Goal: Transaction & Acquisition: Book appointment/travel/reservation

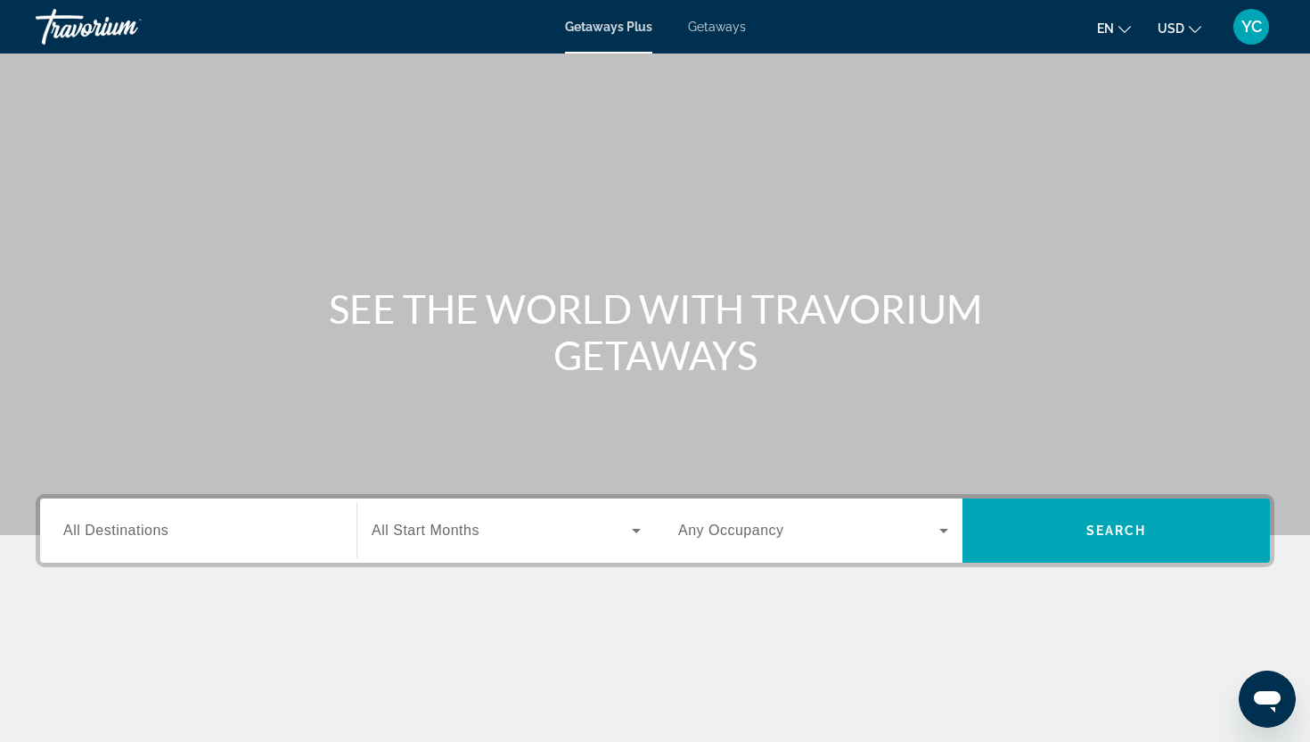
click at [707, 31] on span "Getaways" at bounding box center [717, 27] width 58 height 14
click at [170, 528] on input "Destination All Destinations" at bounding box center [198, 531] width 270 height 21
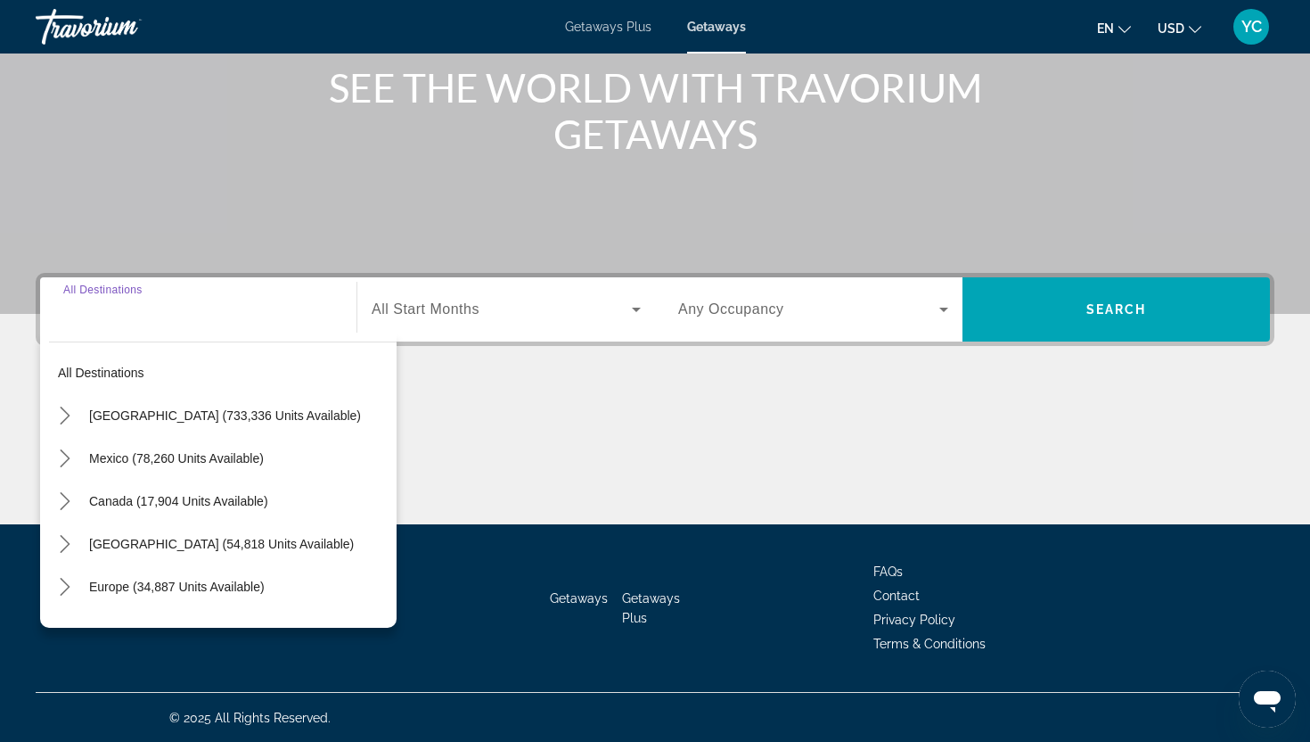
scroll to position [222, 0]
click at [62, 587] on icon "Toggle Europe (34,887 units available) submenu" at bounding box center [65, 586] width 18 height 18
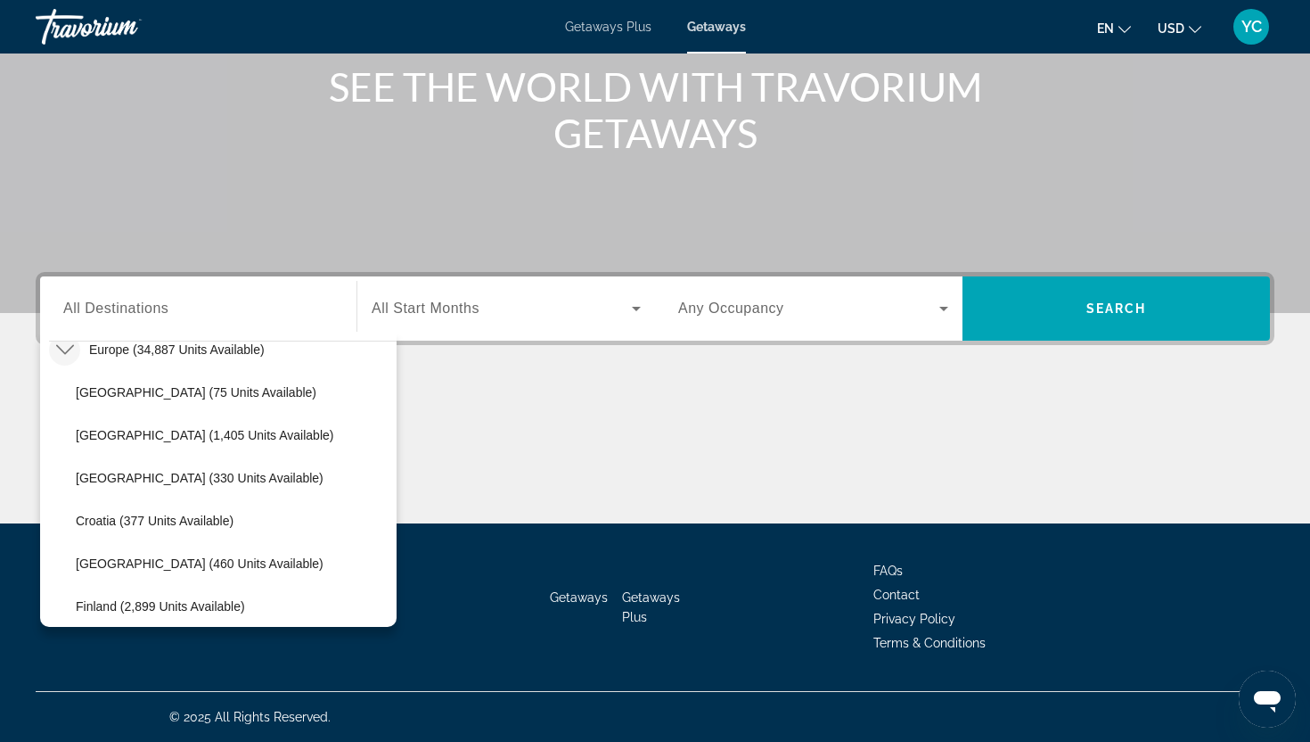
scroll to position [238, 0]
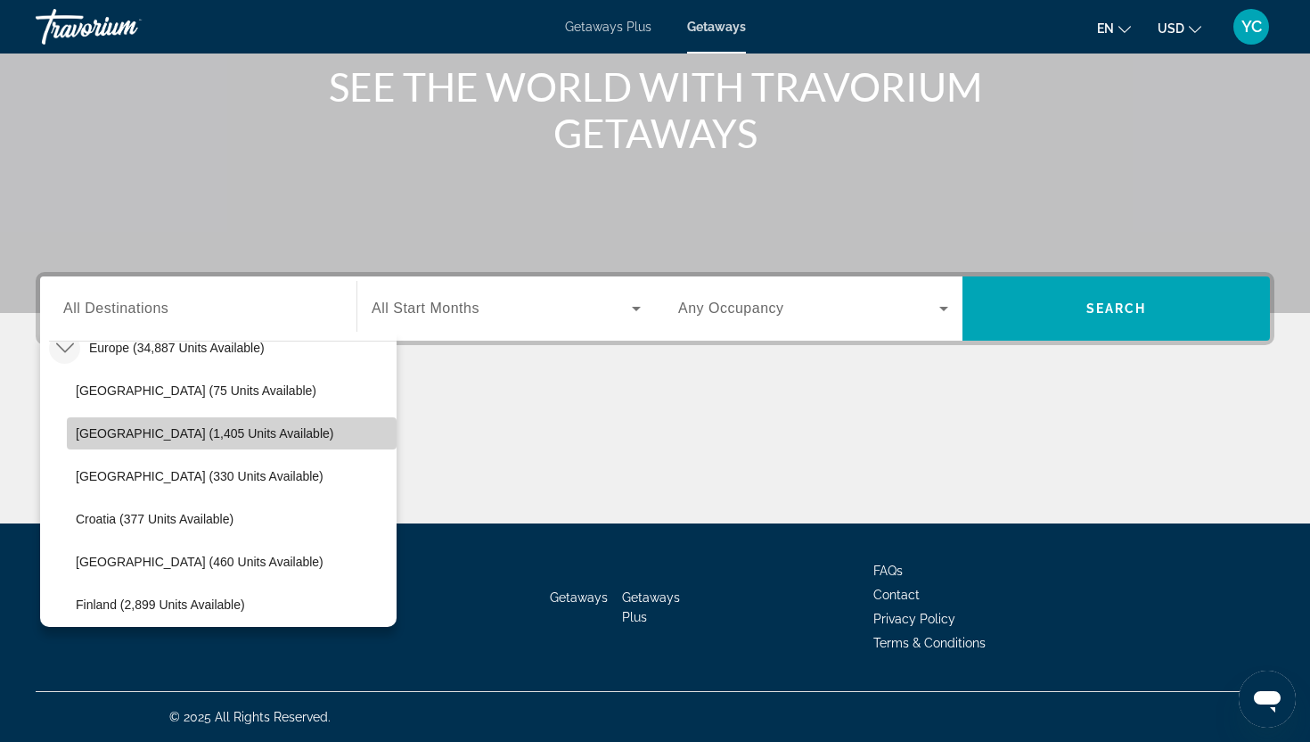
click at [94, 439] on span "Austria (1,405 units available)" at bounding box center [205, 433] width 258 height 14
type input "**********"
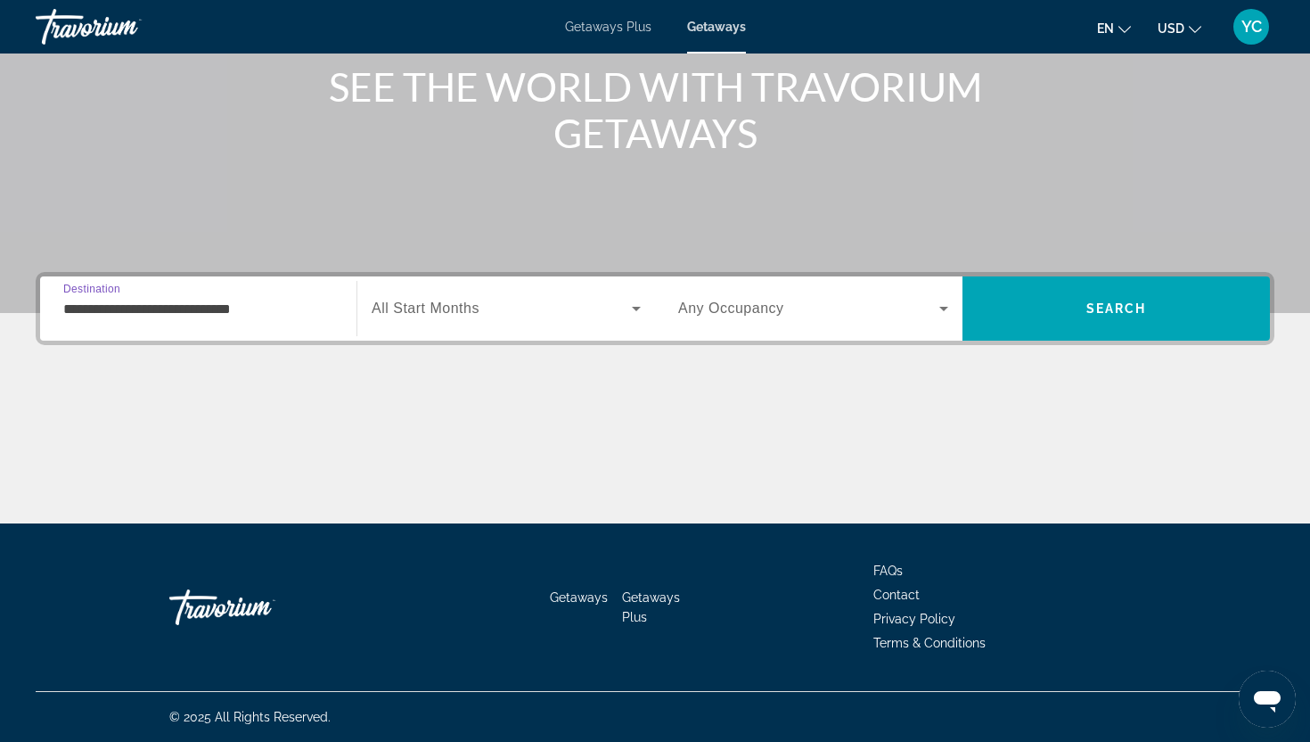
click at [487, 314] on span "Search widget" at bounding box center [502, 308] width 260 height 21
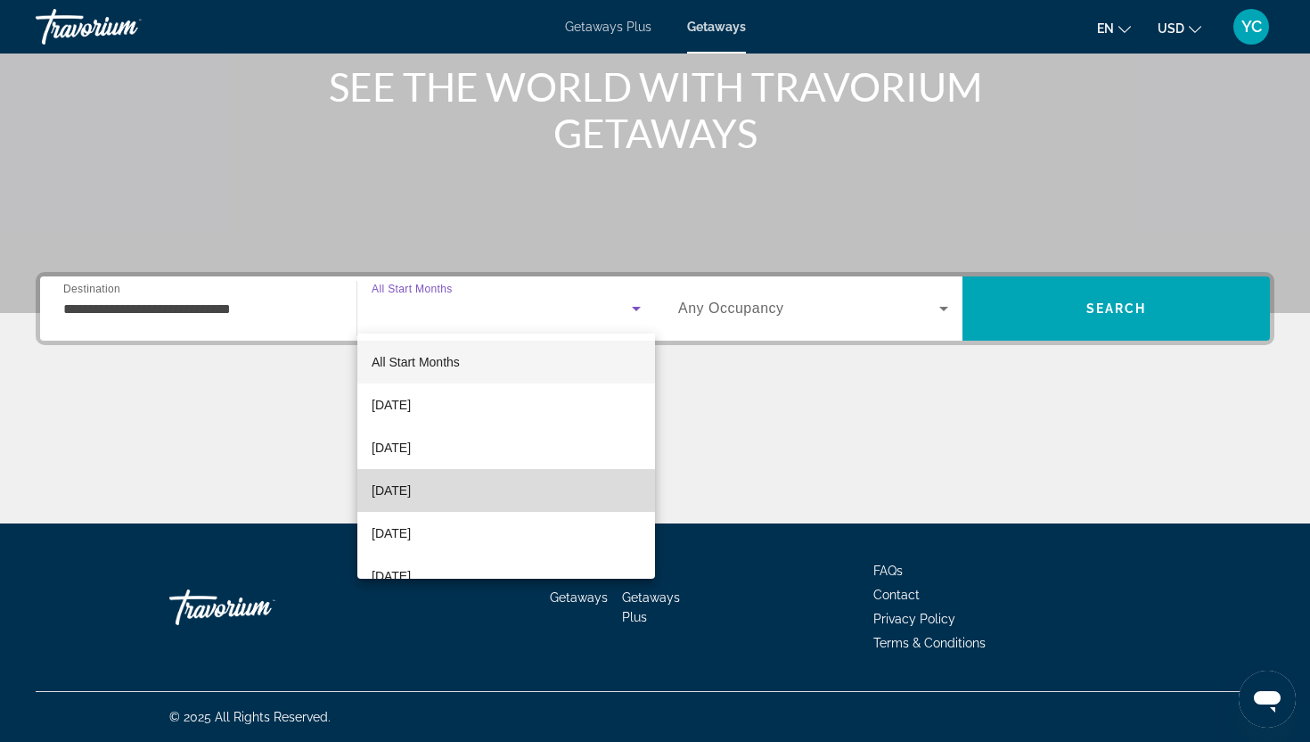
click at [411, 489] on span "December 2025" at bounding box center [391, 490] width 39 height 21
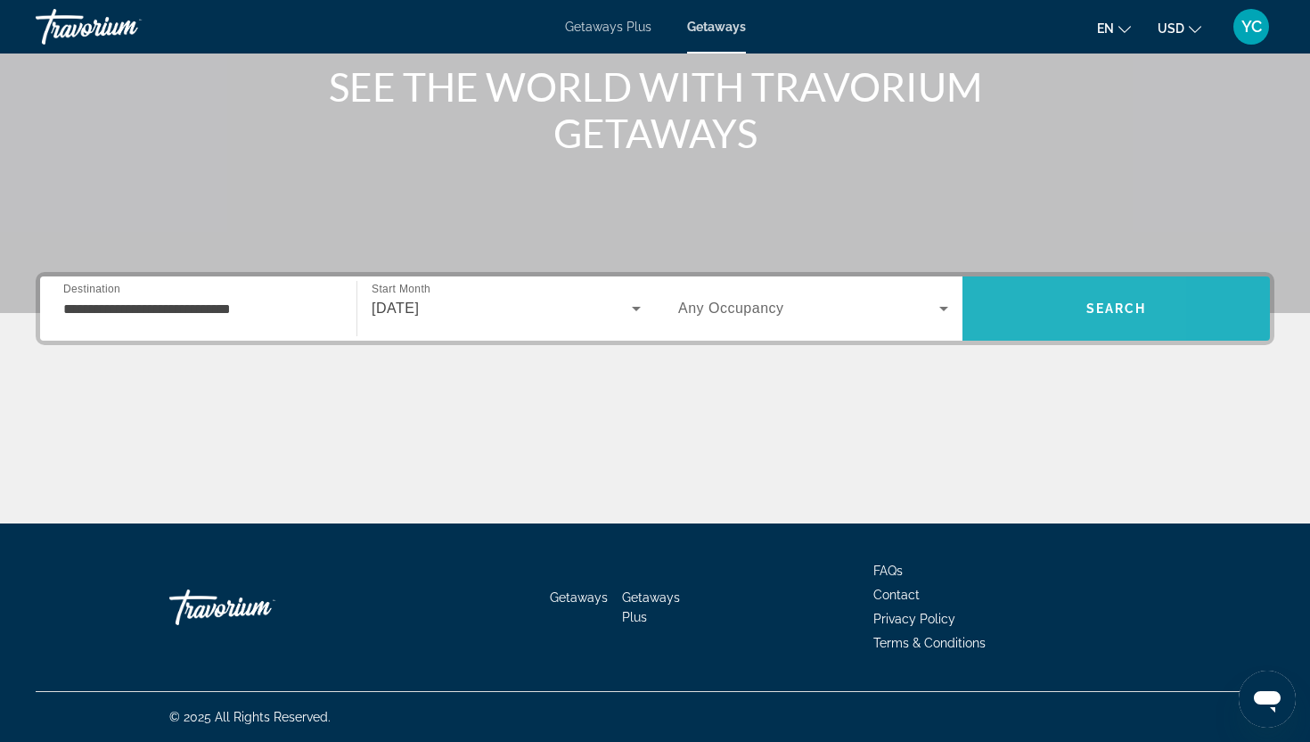
click at [1003, 306] on span "Search" at bounding box center [1117, 308] width 308 height 43
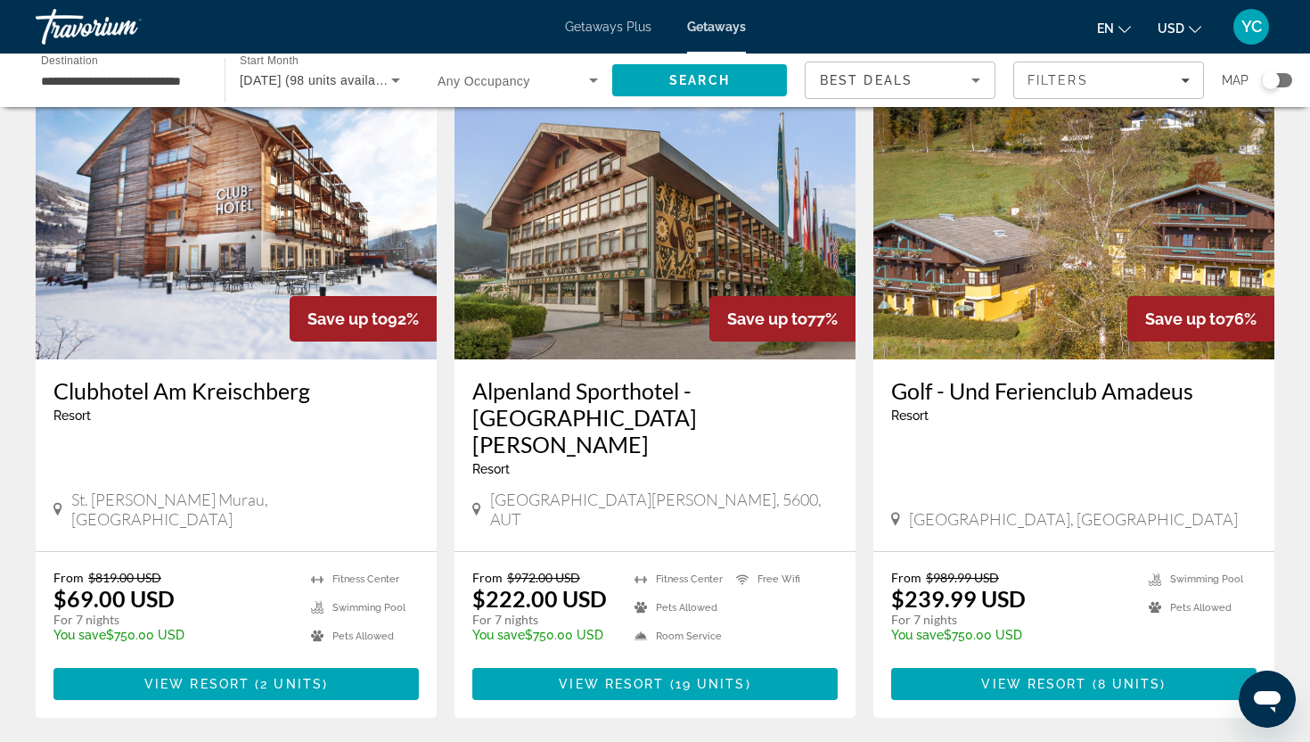
scroll to position [97, 0]
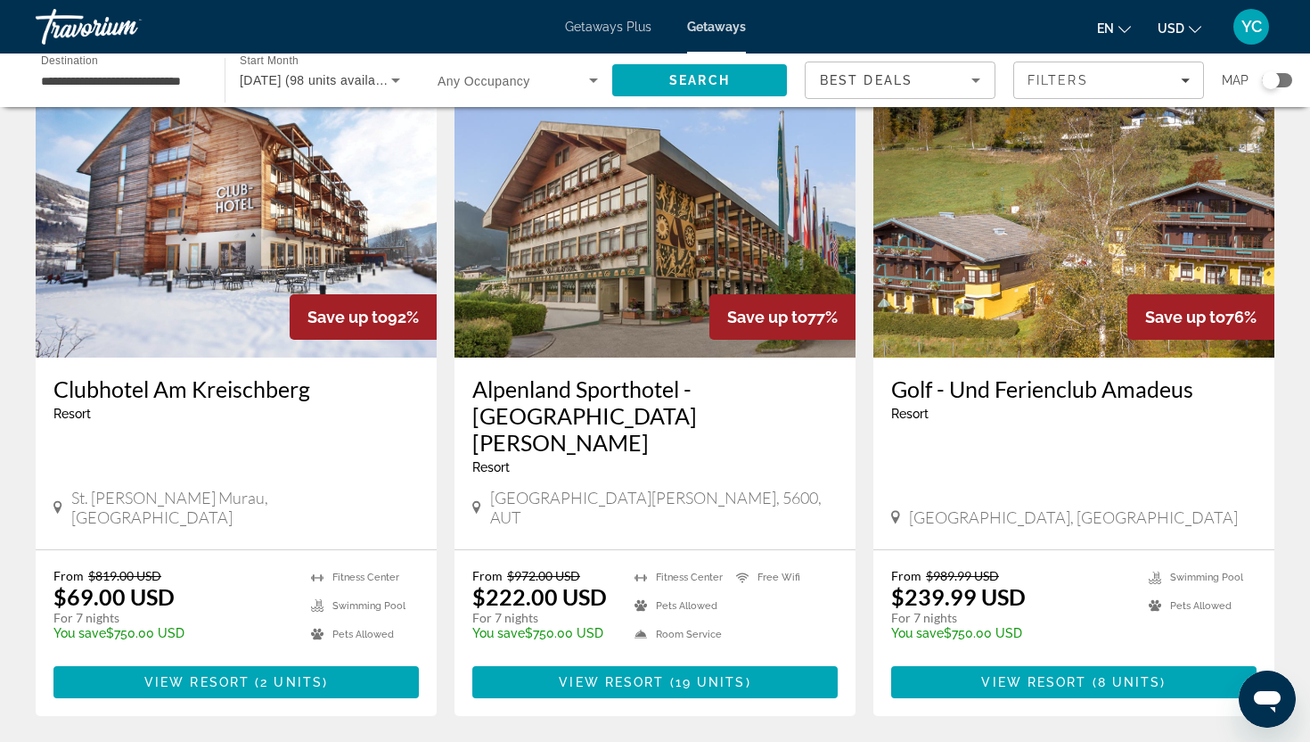
click at [347, 225] on img "Main content" at bounding box center [236, 214] width 401 height 285
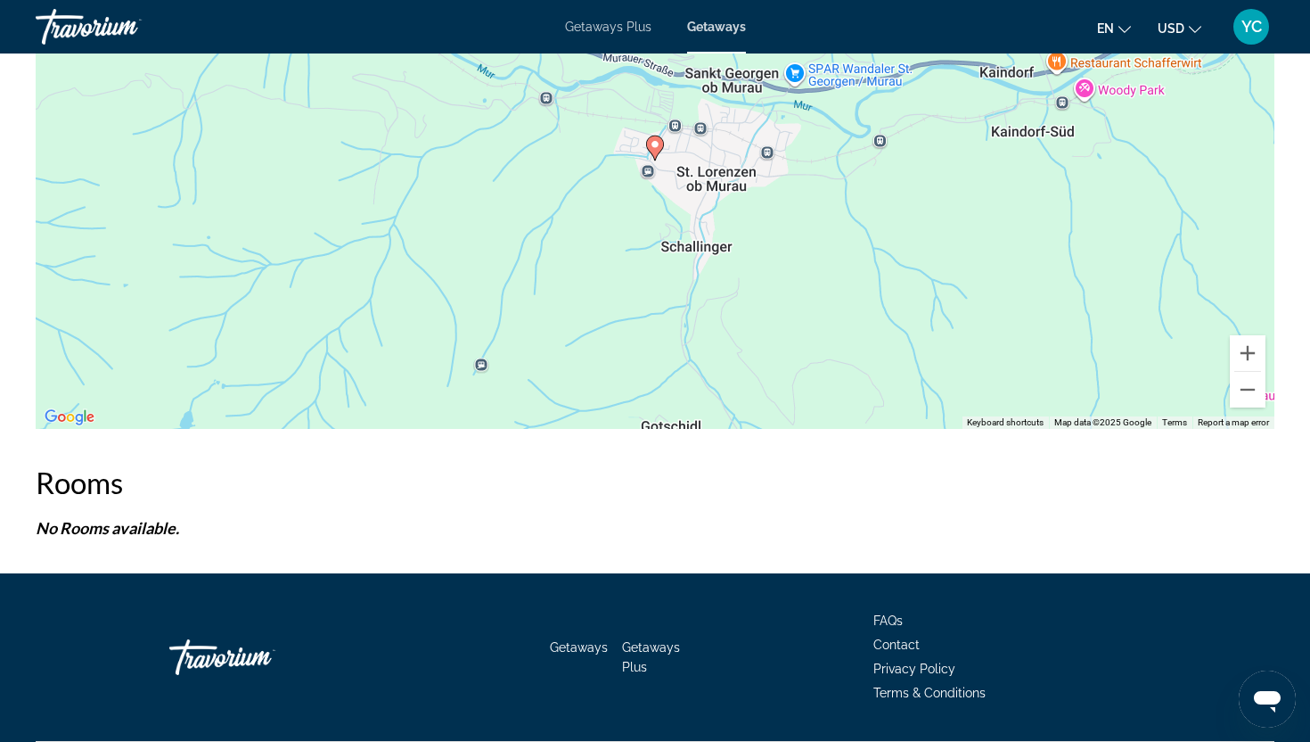
scroll to position [2347, 0]
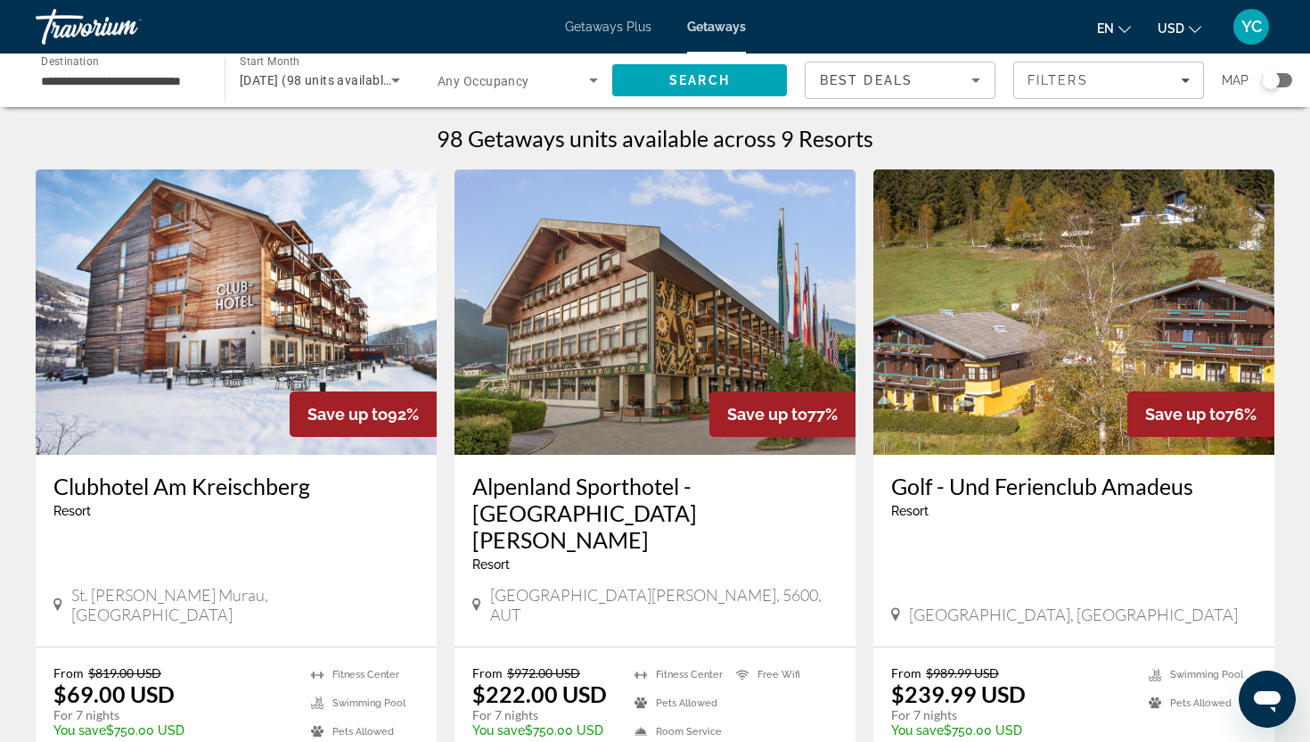
click at [565, 346] on img "Main content" at bounding box center [655, 311] width 401 height 285
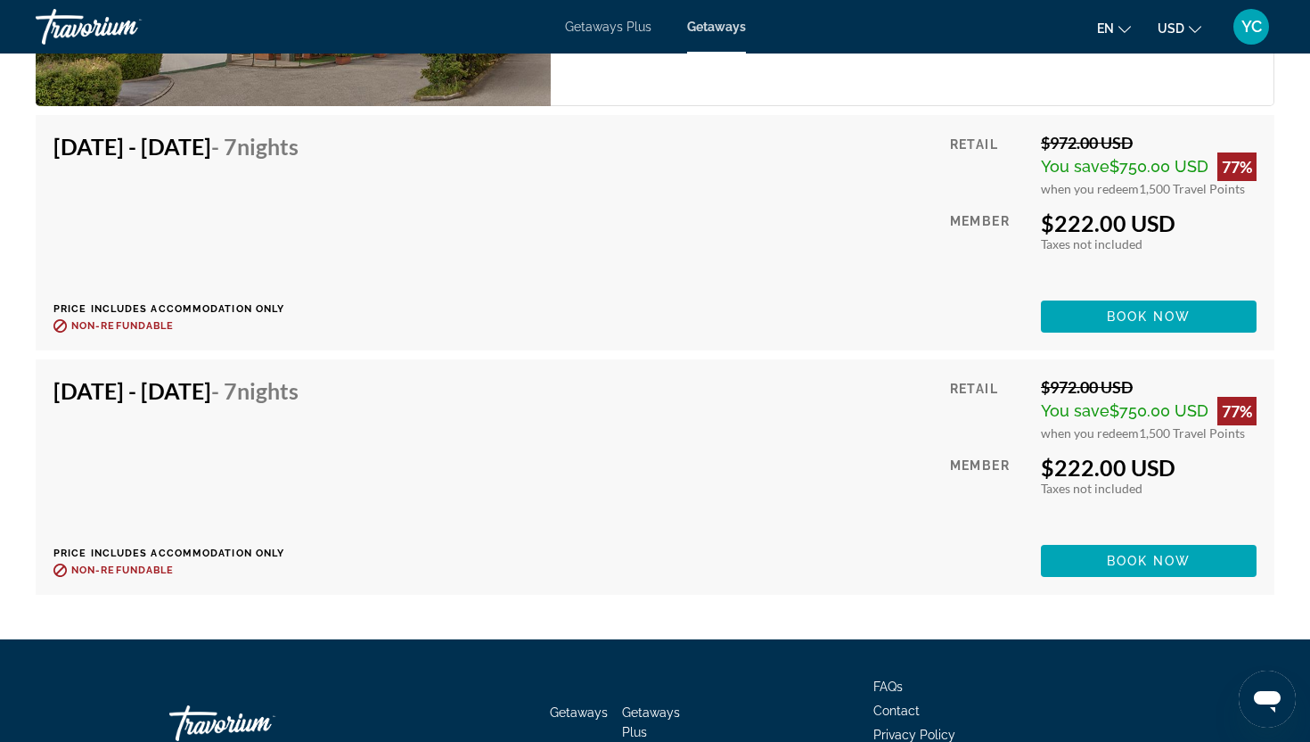
scroll to position [3392, 0]
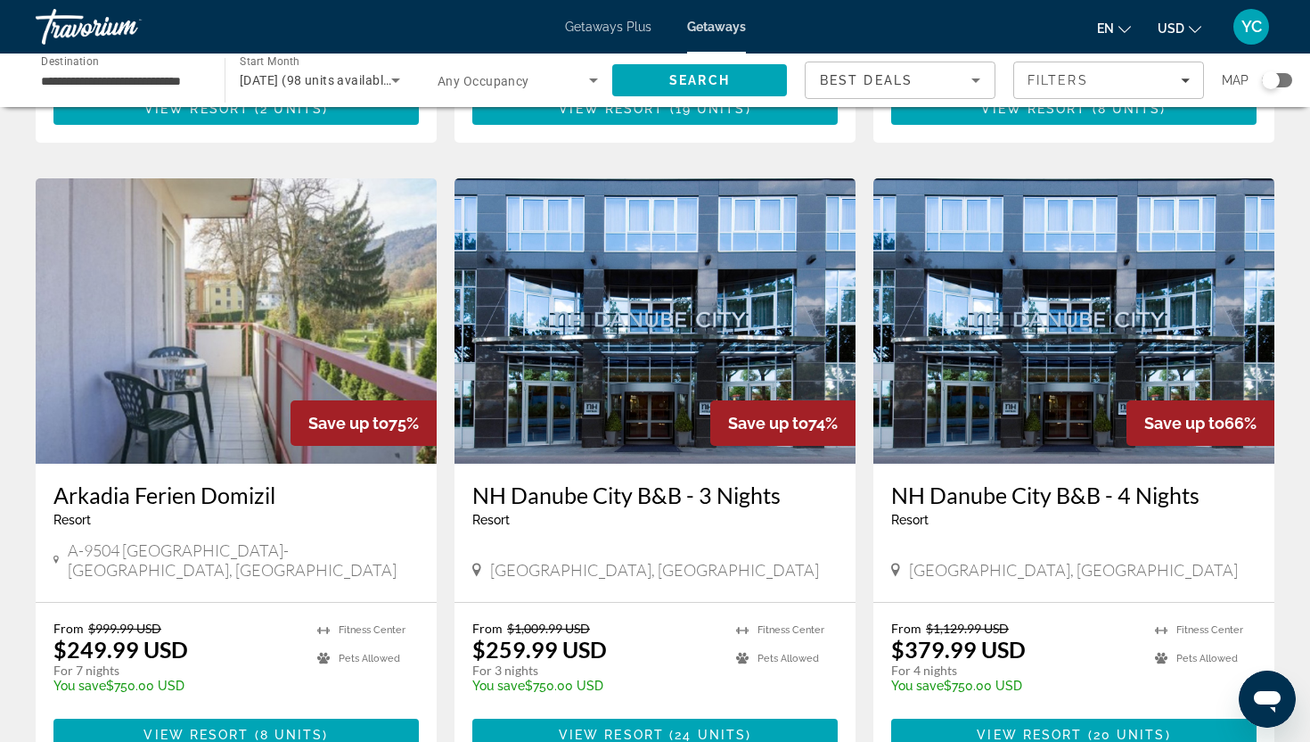
scroll to position [668, 0]
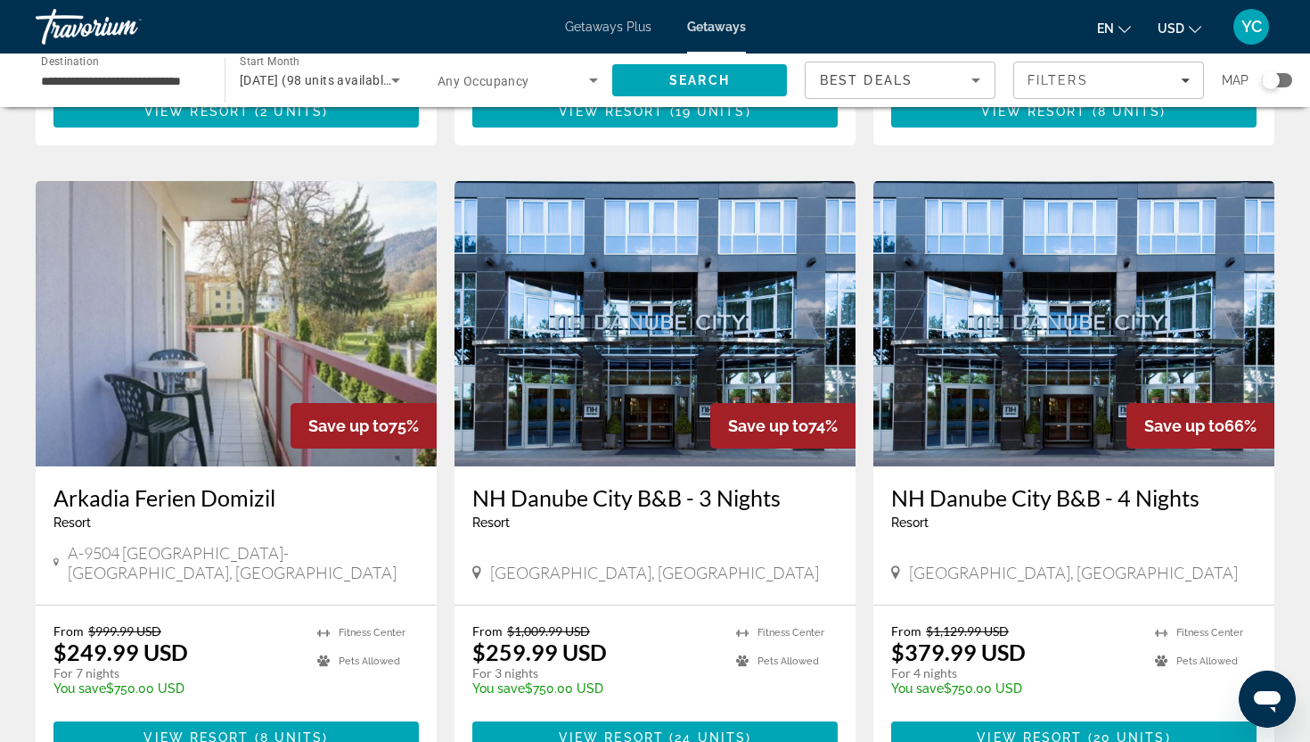
click at [619, 320] on img "Main content" at bounding box center [655, 323] width 401 height 285
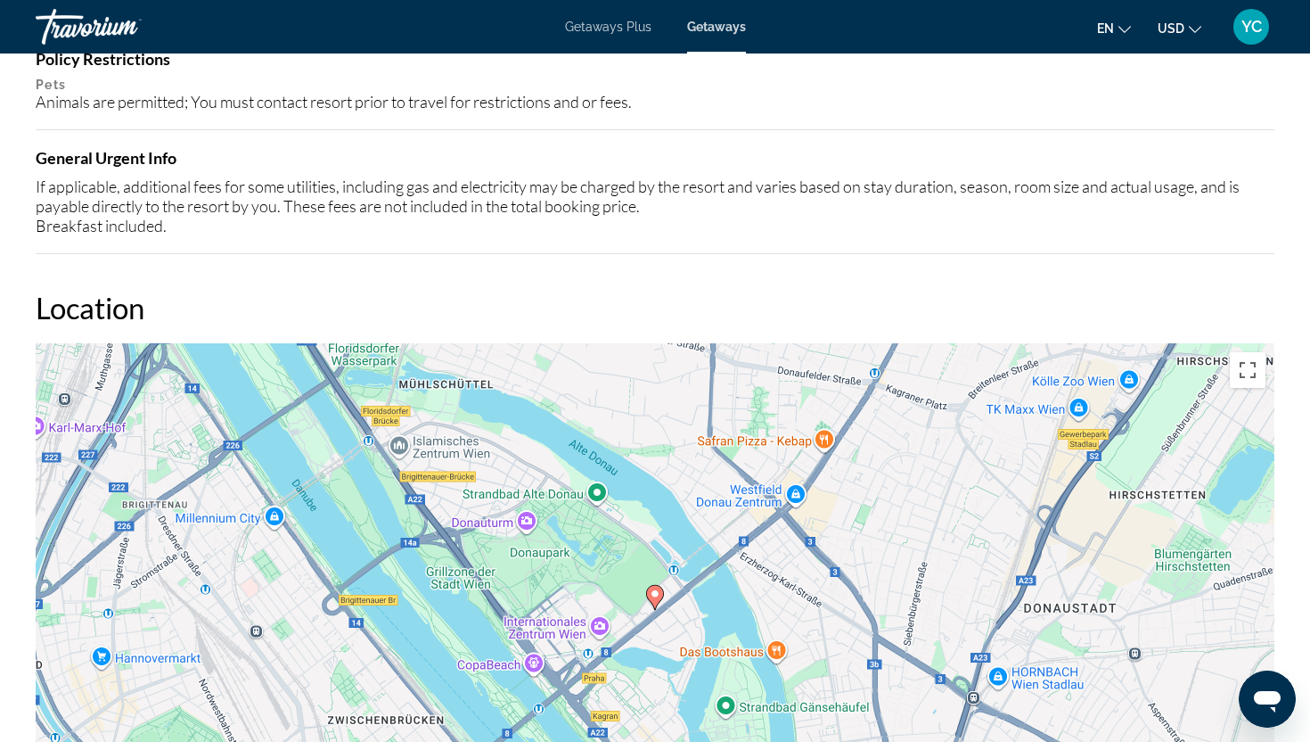
scroll to position [1724, 0]
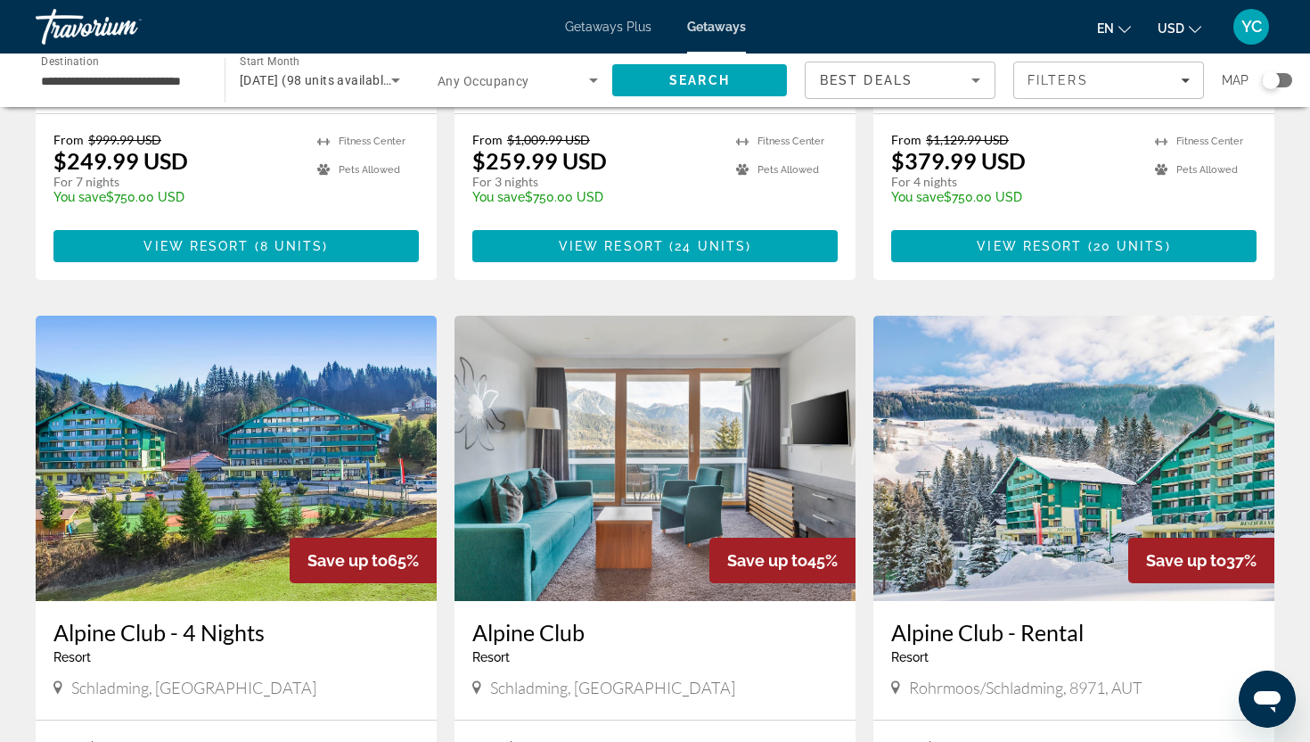
scroll to position [1167, 0]
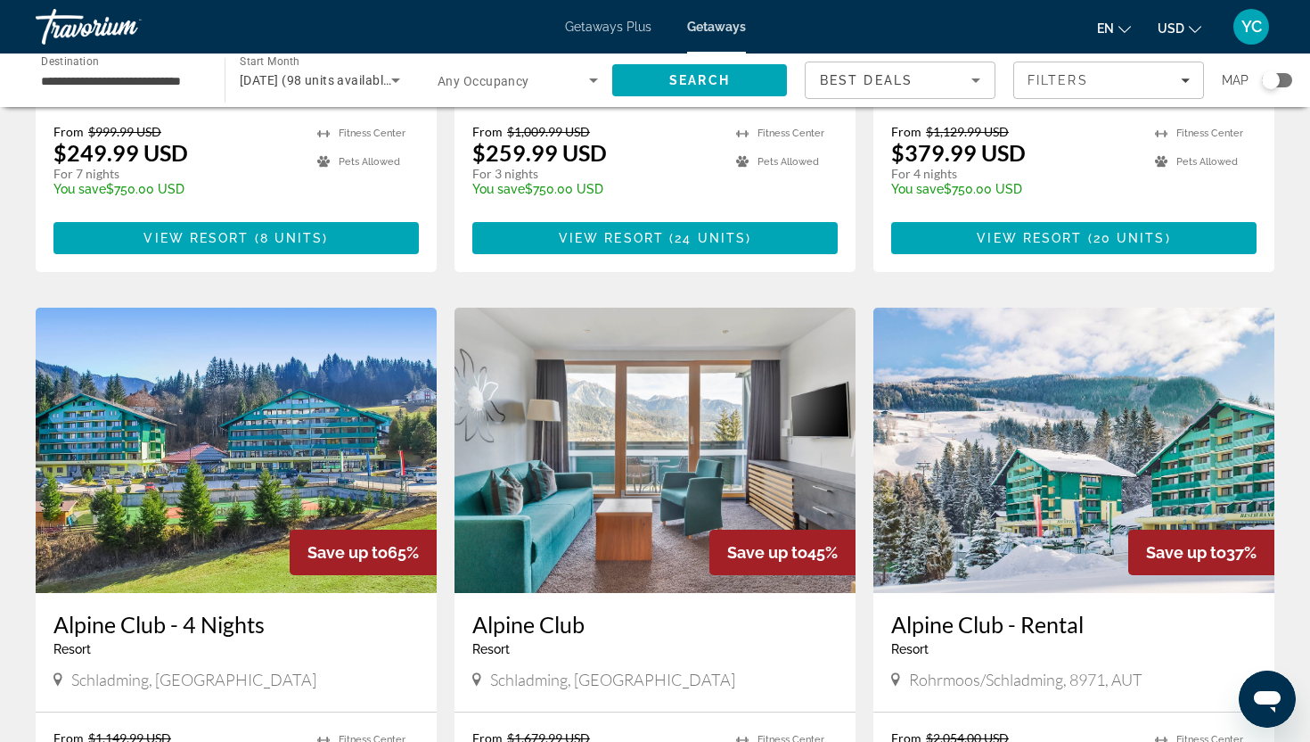
click at [213, 381] on img "Main content" at bounding box center [236, 450] width 401 height 285
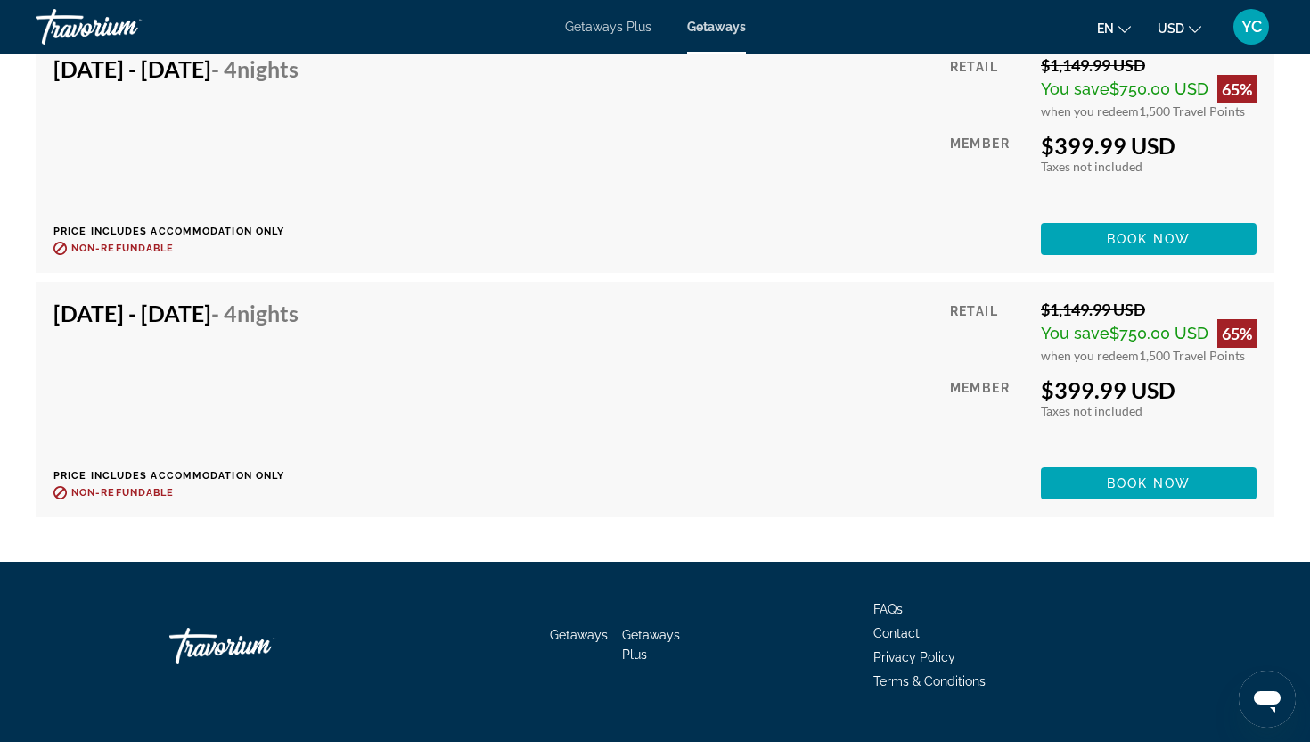
scroll to position [3610, 0]
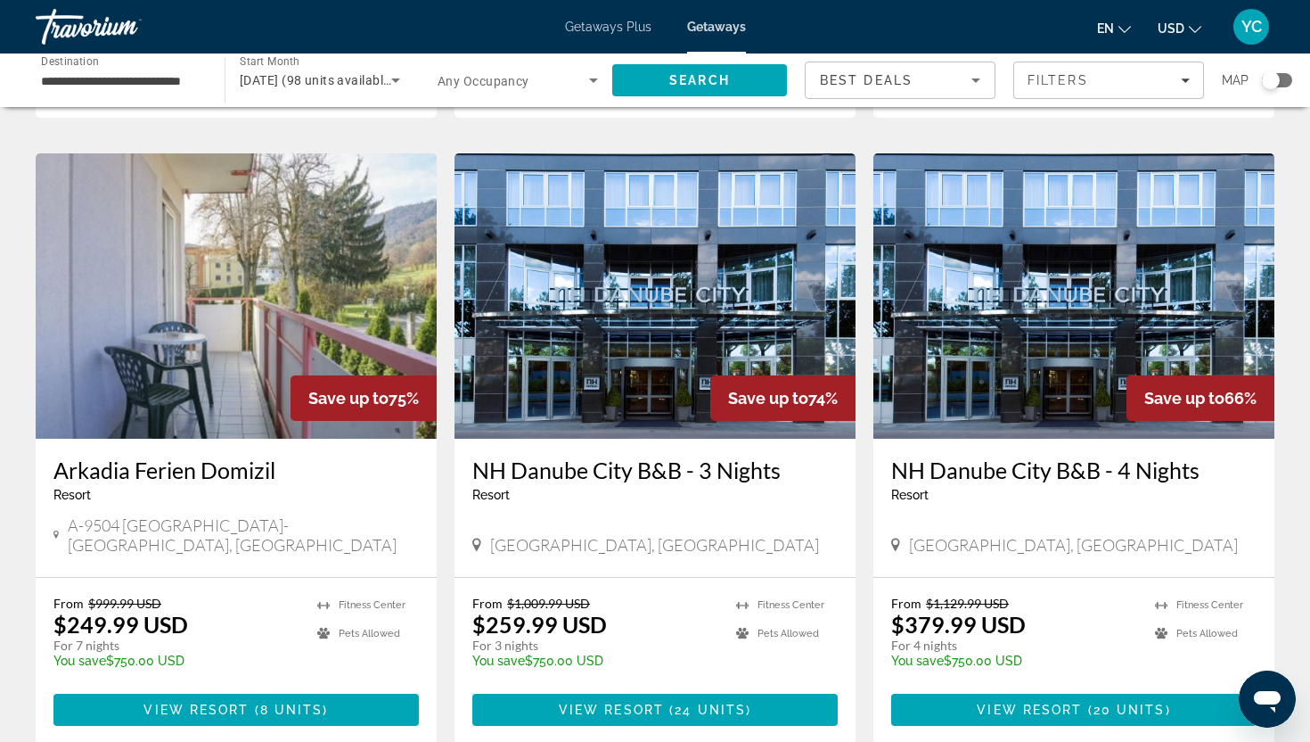
scroll to position [689, 0]
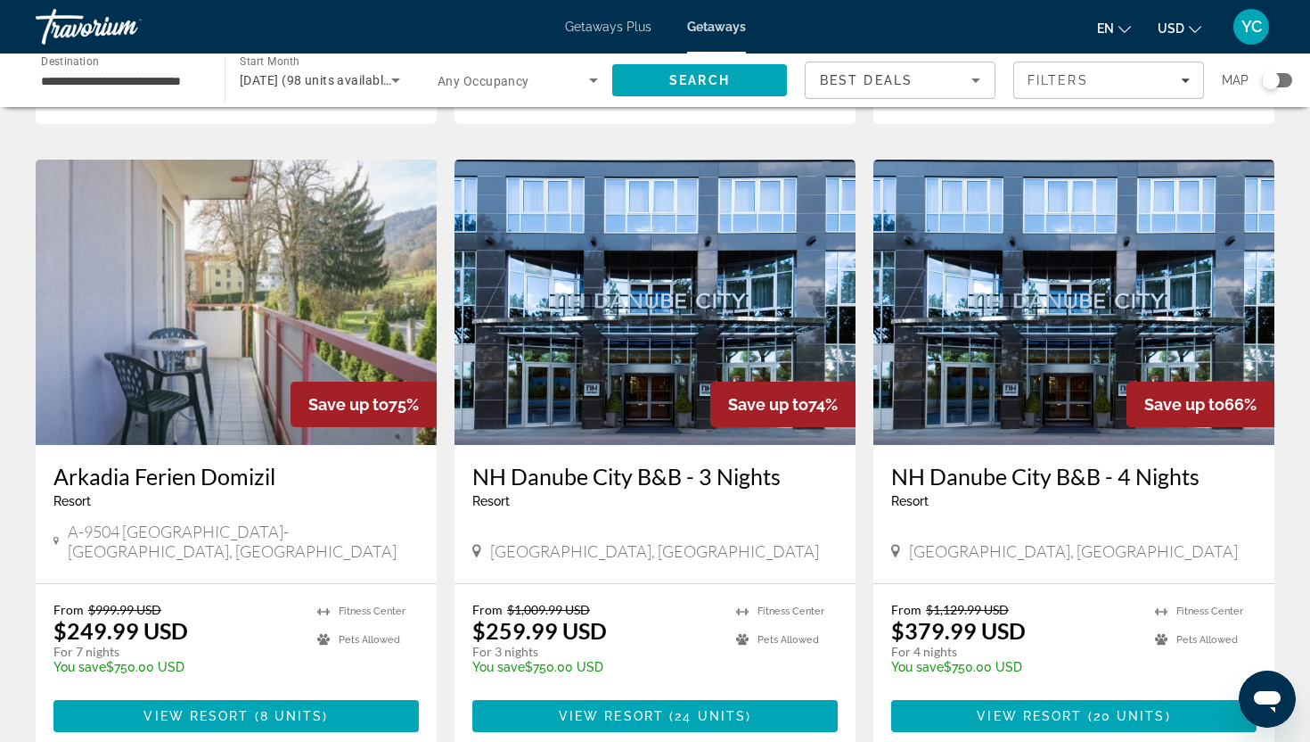
click at [571, 267] on img "Main content" at bounding box center [655, 302] width 401 height 285
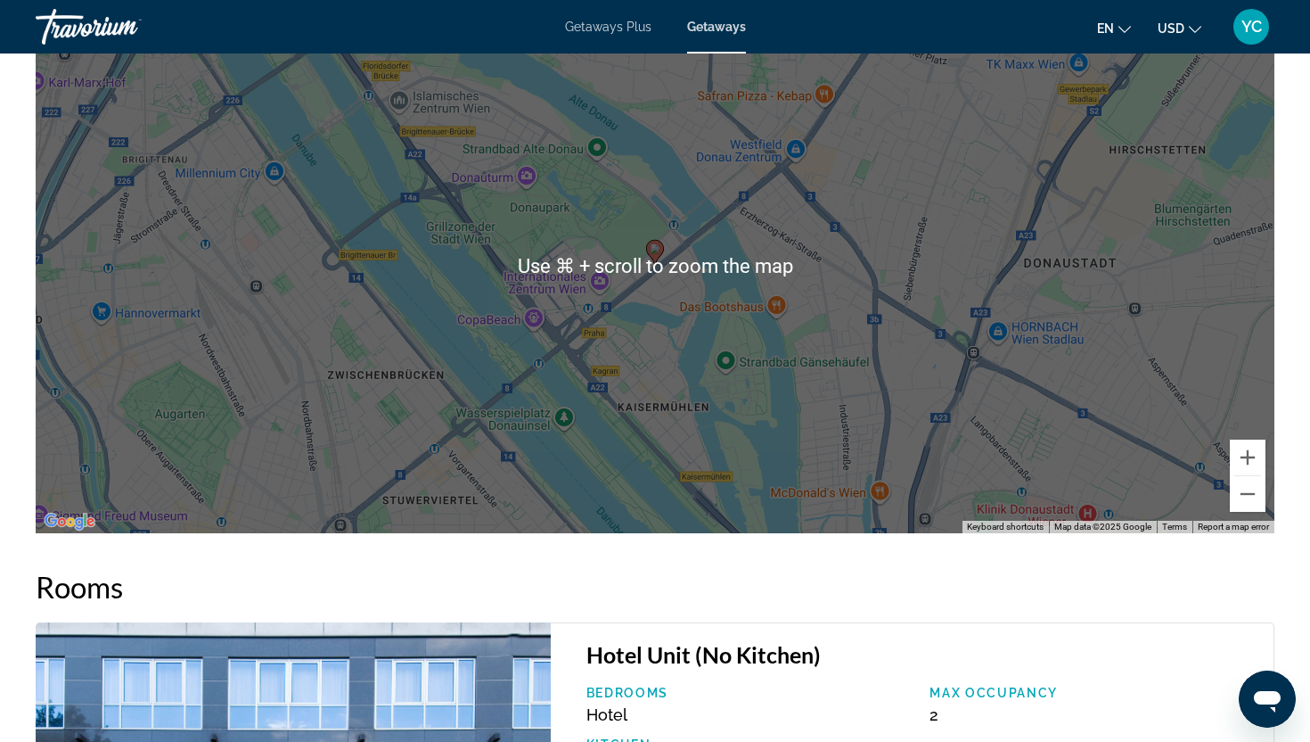
scroll to position [2074, 0]
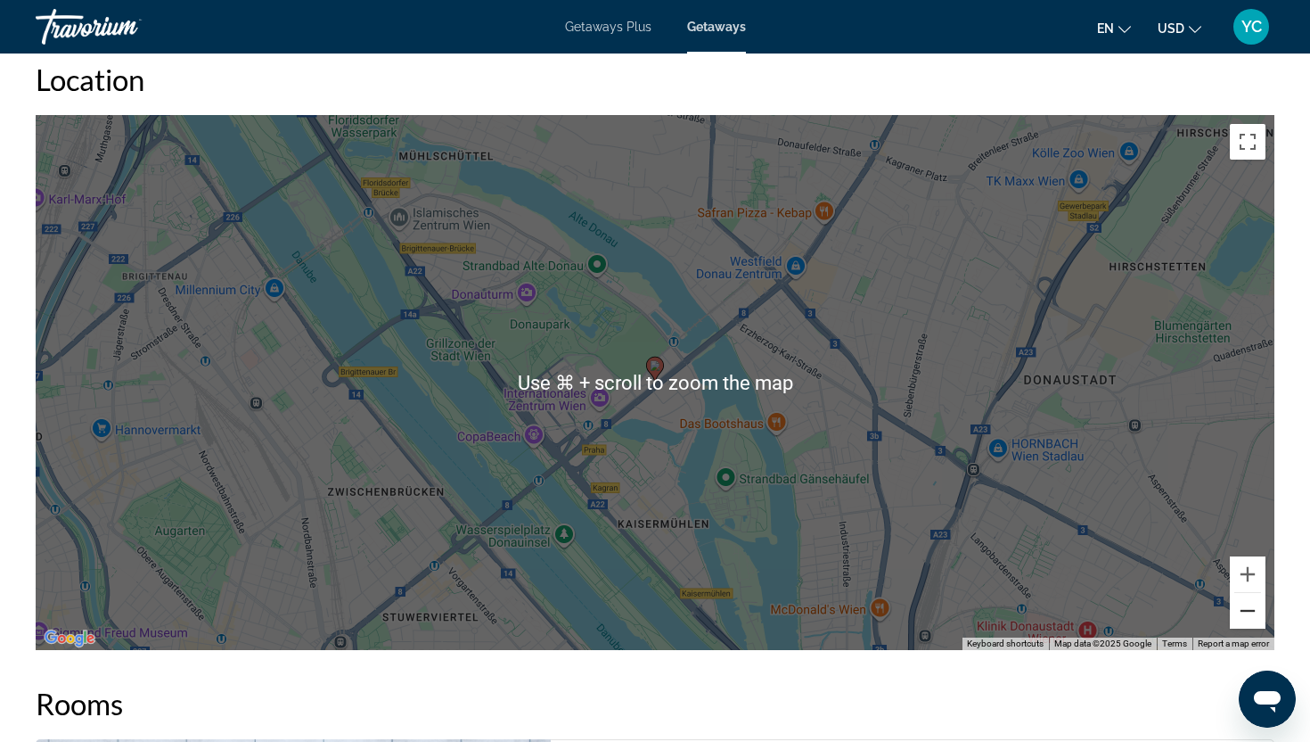
click at [1249, 624] on button "Zoom out" at bounding box center [1248, 611] width 36 height 36
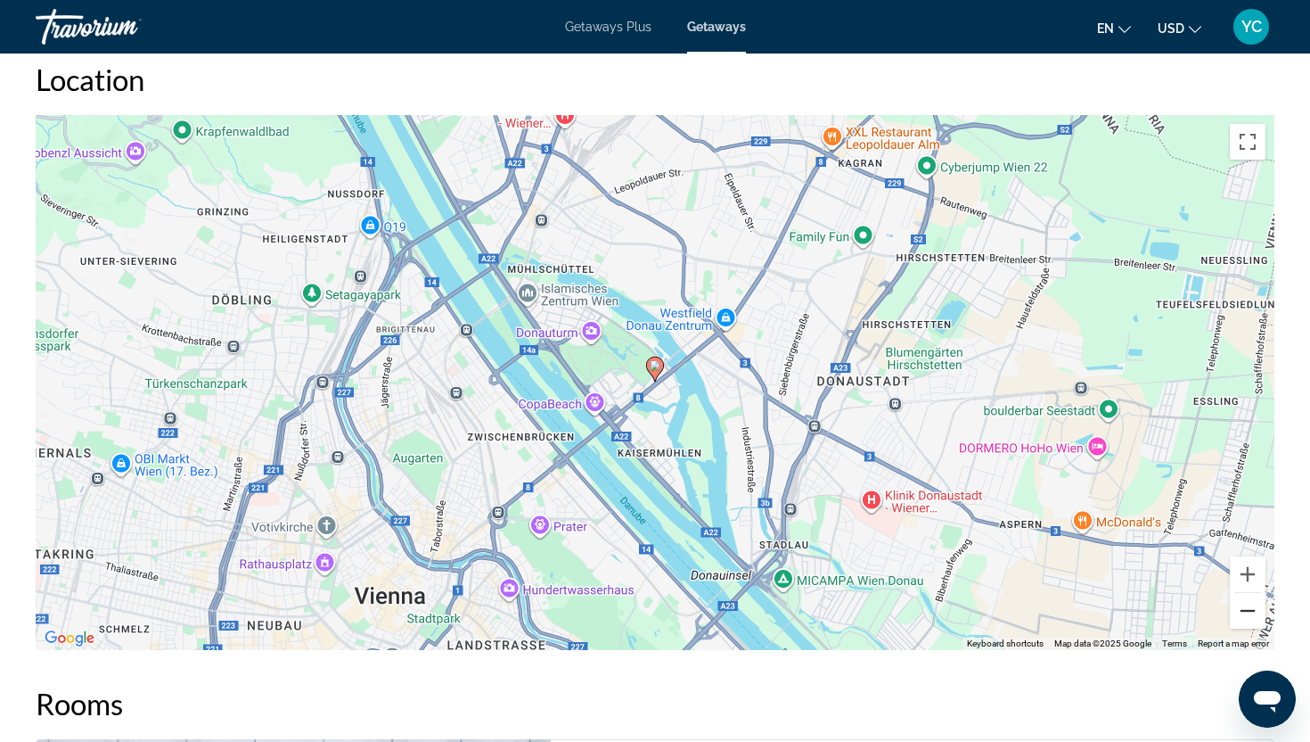
click at [1249, 621] on button "Zoom out" at bounding box center [1248, 611] width 36 height 36
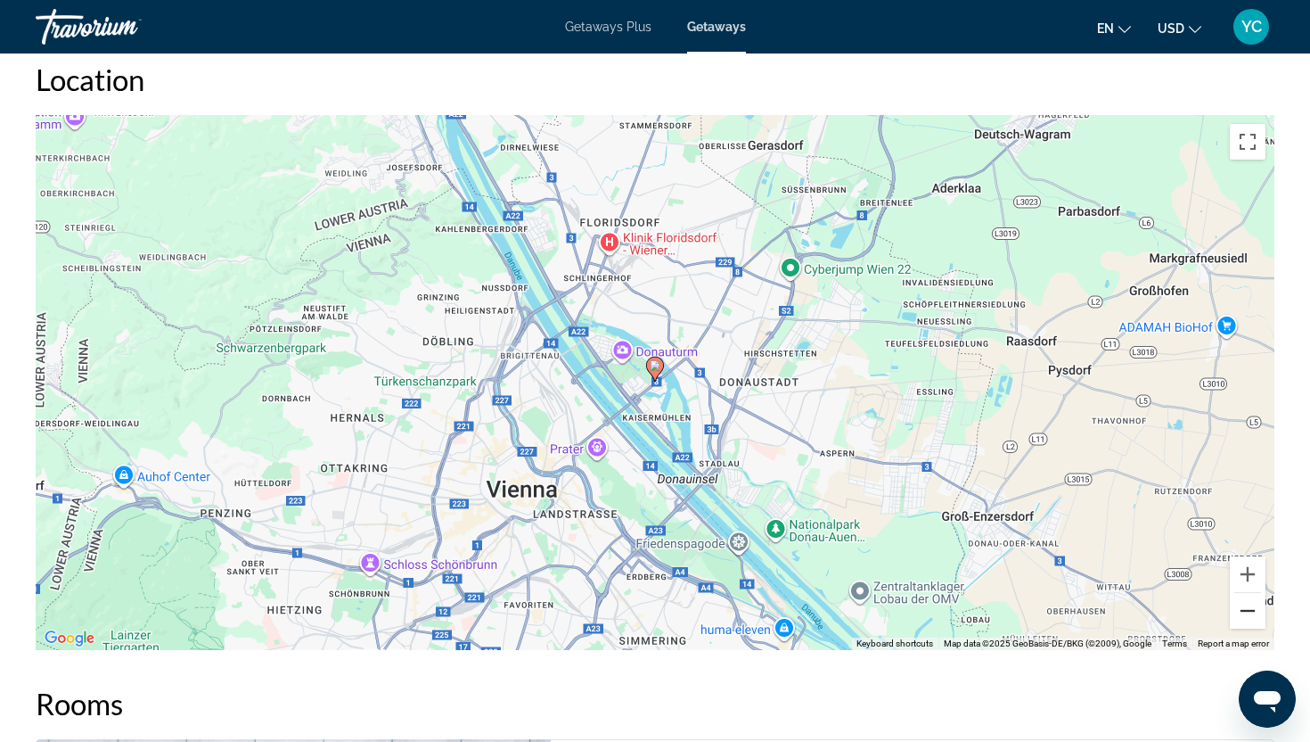
click at [1249, 621] on button "Zoom out" at bounding box center [1248, 611] width 36 height 36
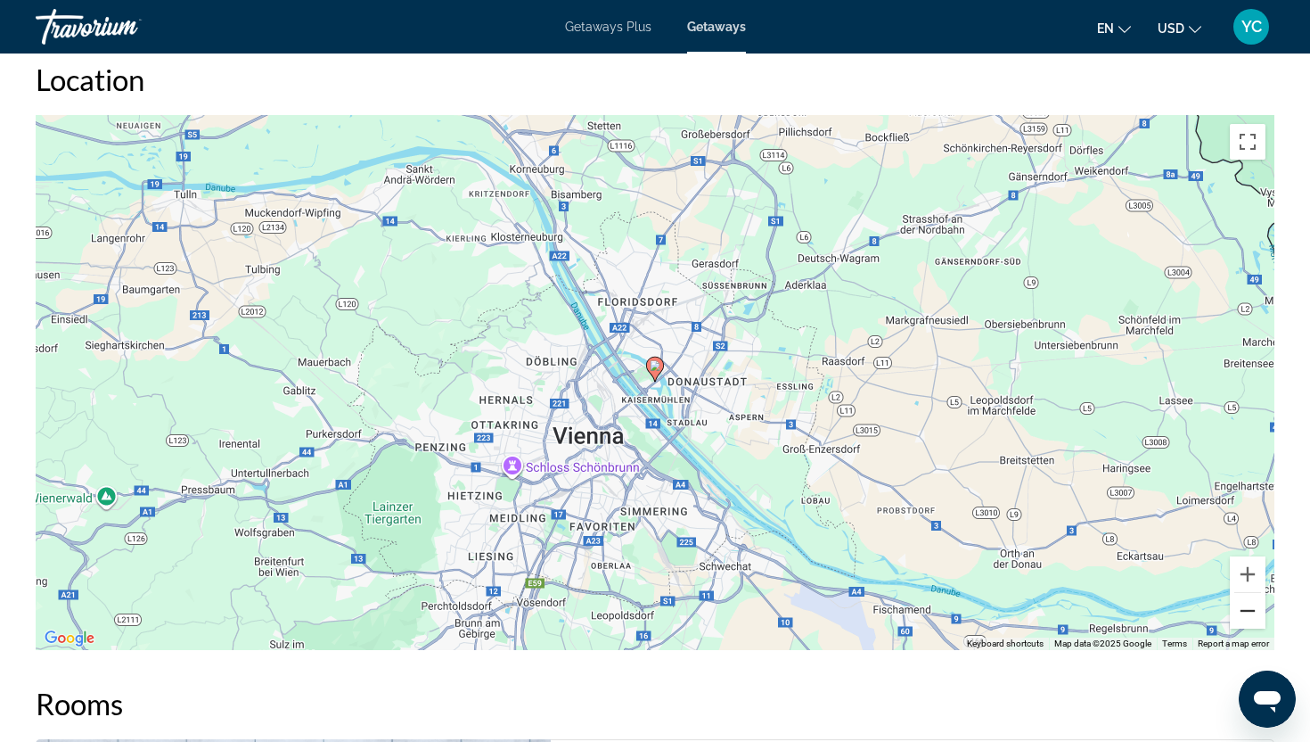
click at [1249, 621] on button "Zoom out" at bounding box center [1248, 611] width 36 height 36
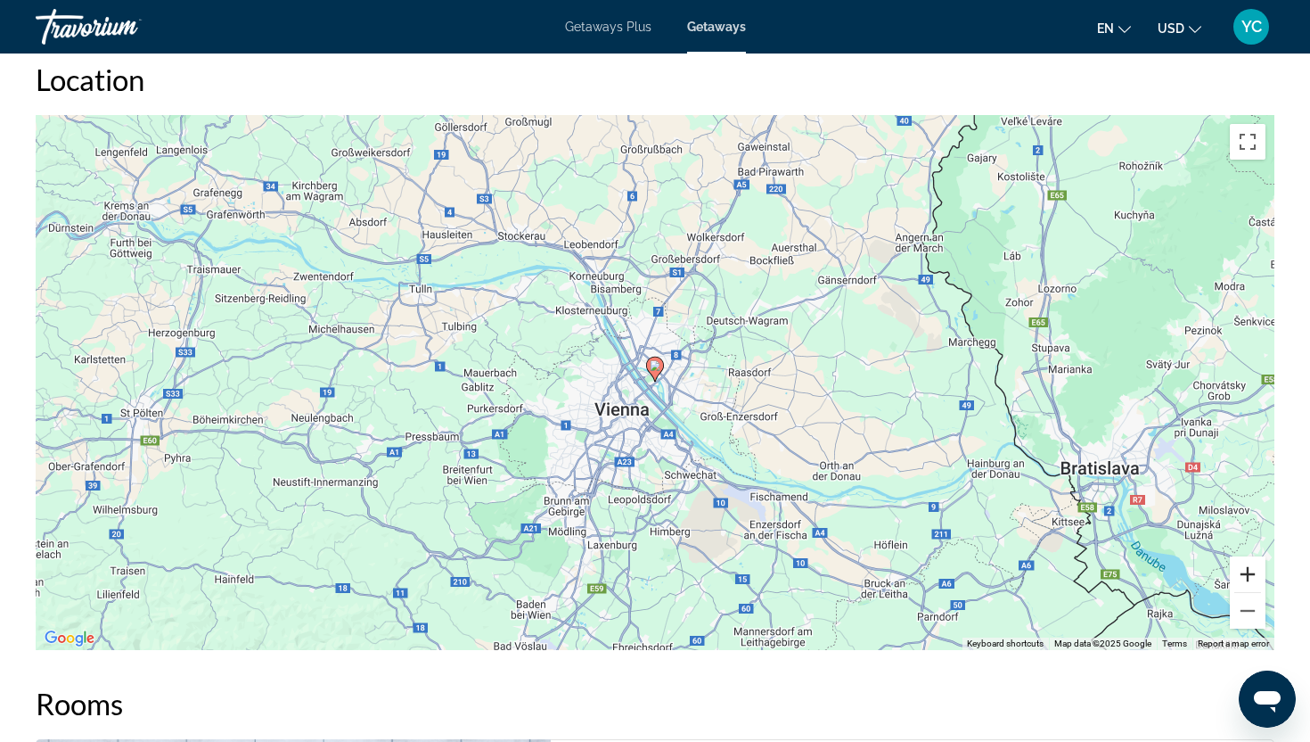
click at [1243, 578] on button "Zoom in" at bounding box center [1248, 574] width 36 height 36
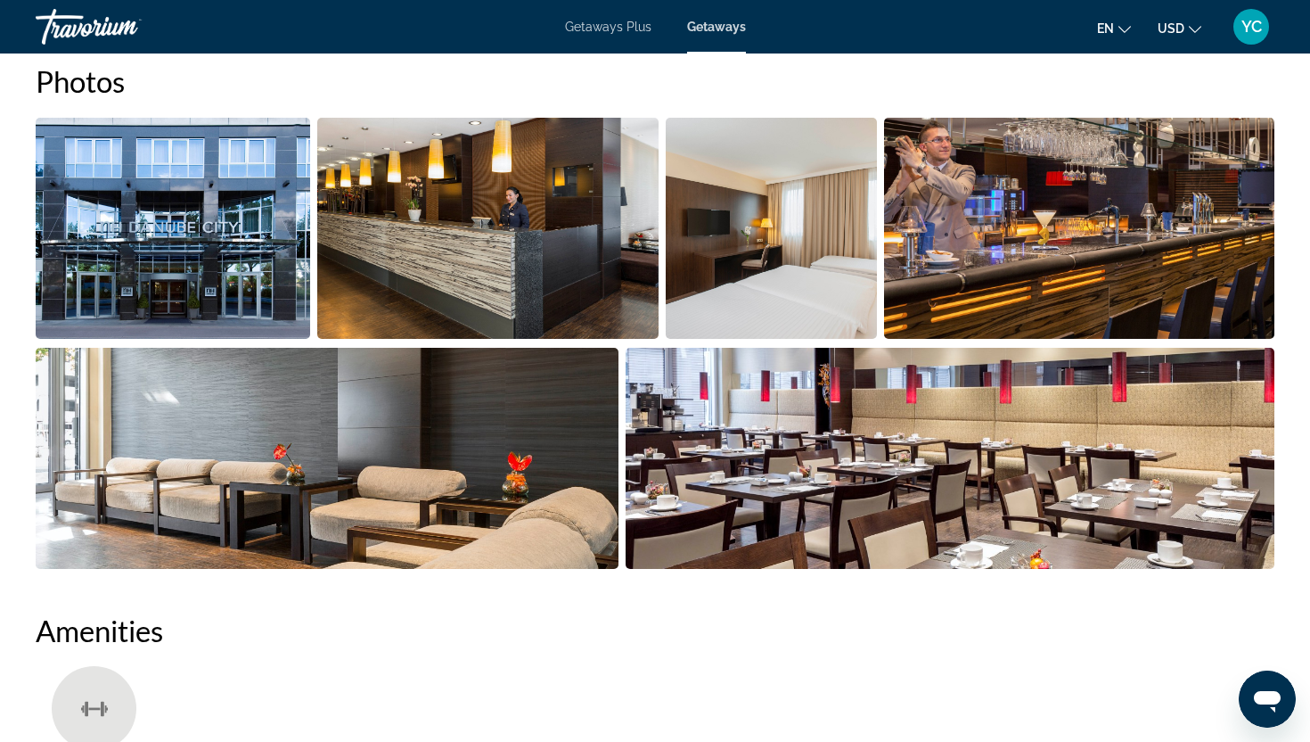
scroll to position [587, 0]
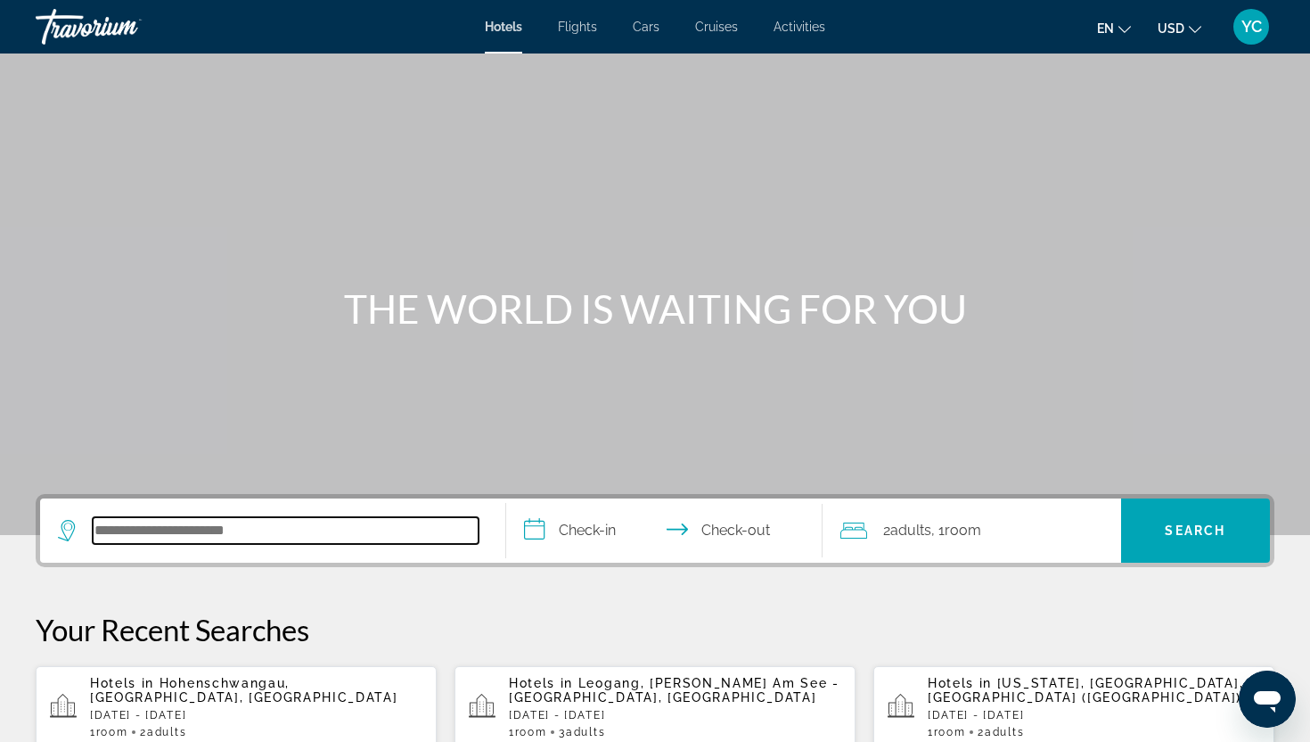
click at [160, 539] on input "Search hotel destination" at bounding box center [286, 530] width 386 height 27
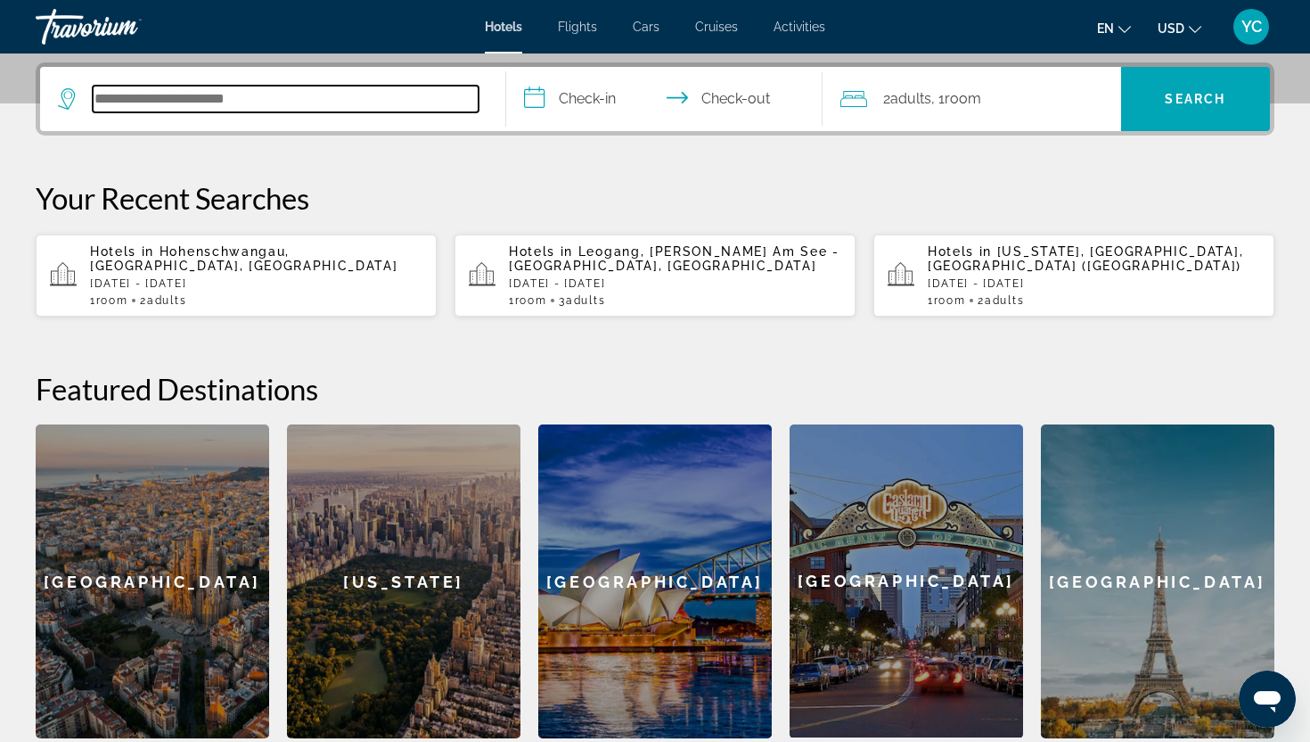
scroll to position [436, 0]
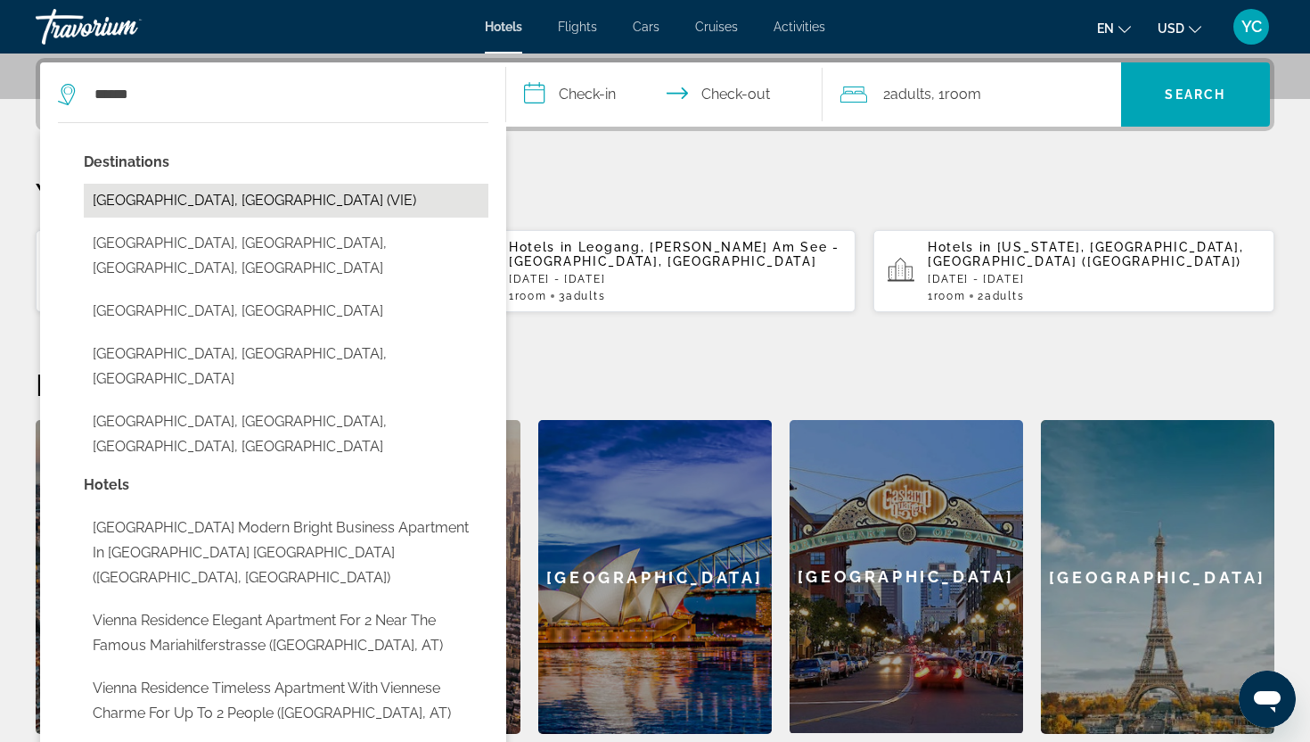
click at [130, 206] on button "[GEOGRAPHIC_DATA], [GEOGRAPHIC_DATA] (VIE)" at bounding box center [286, 201] width 405 height 34
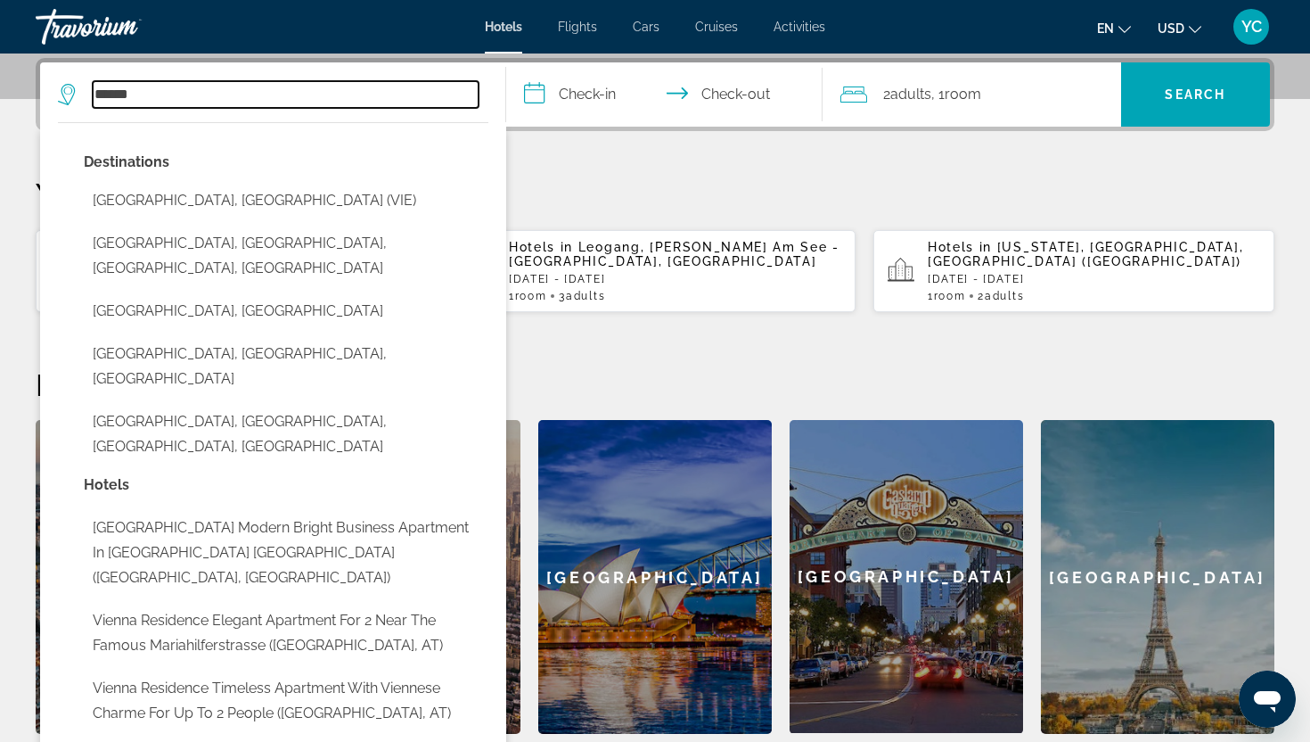
type input "**********"
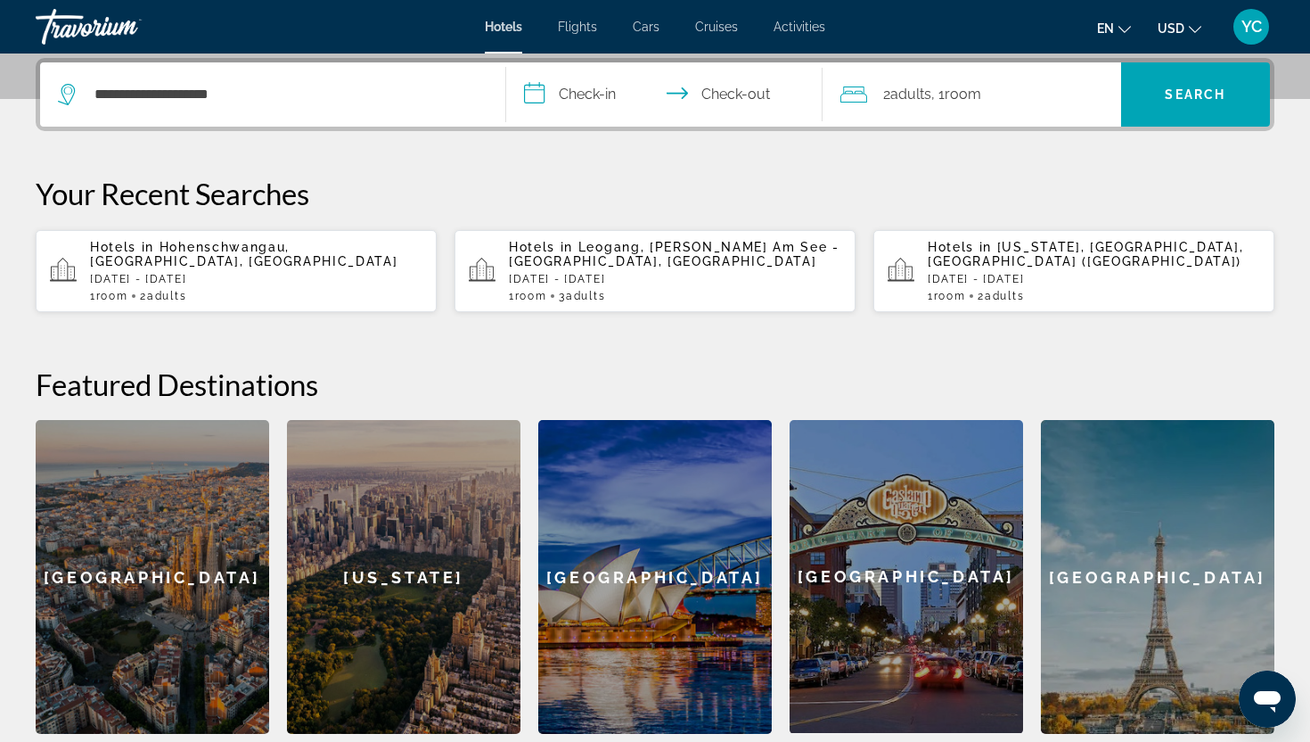
click at [579, 98] on input "**********" at bounding box center [668, 97] width 324 height 70
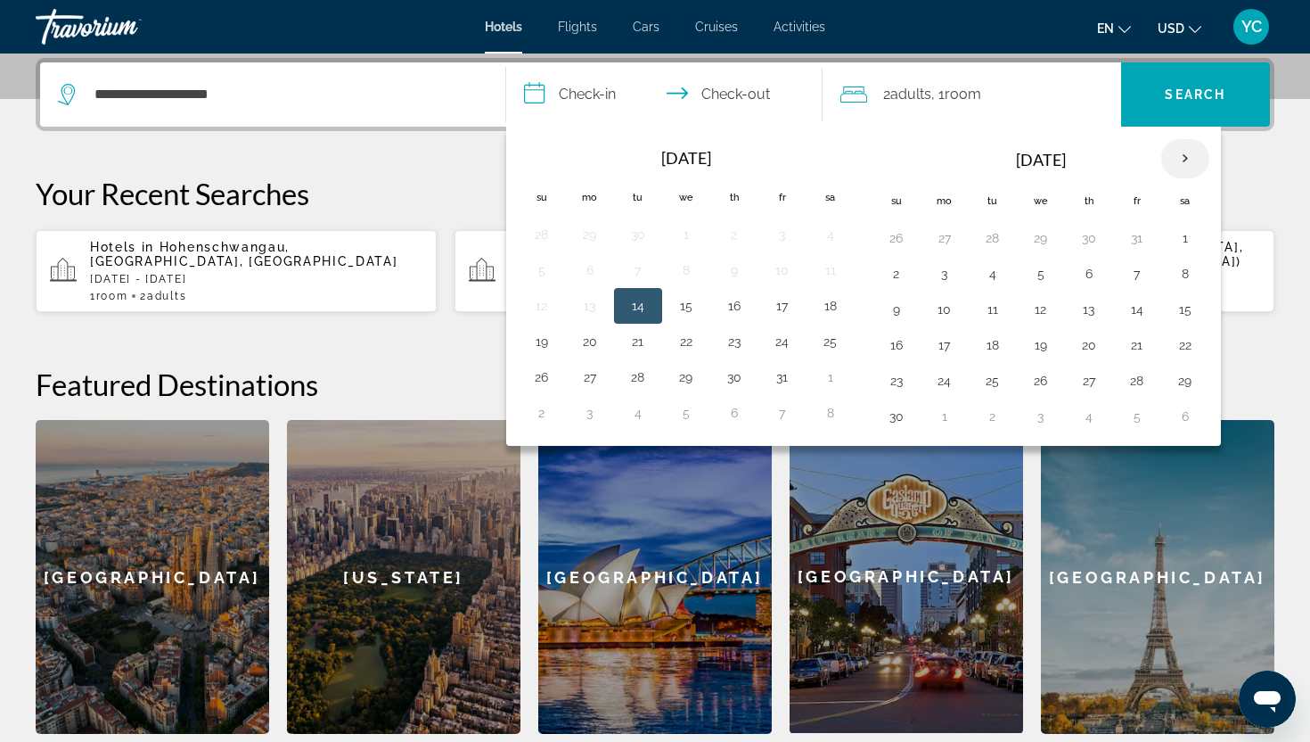
click at [1185, 158] on th "Next month" at bounding box center [1186, 158] width 48 height 39
click at [642, 347] on button "23" at bounding box center [638, 345] width 29 height 25
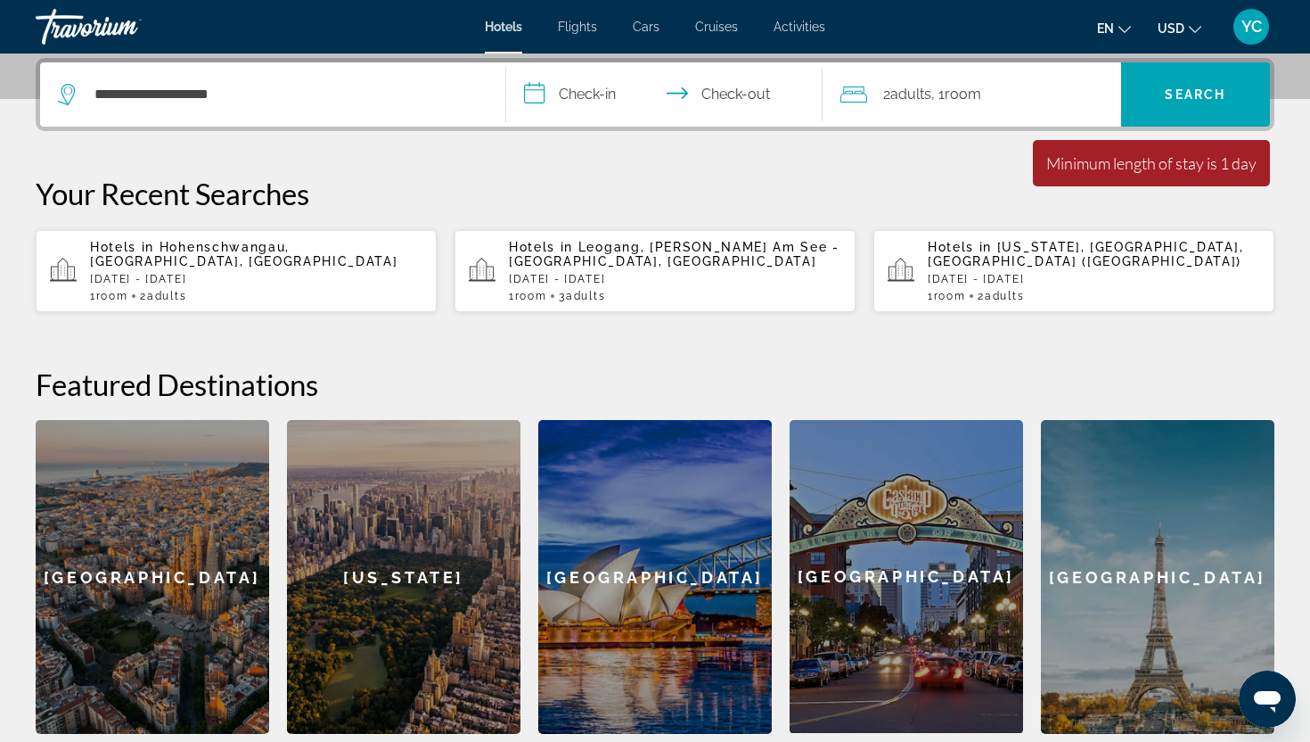
click at [727, 85] on input "**********" at bounding box center [668, 97] width 324 height 70
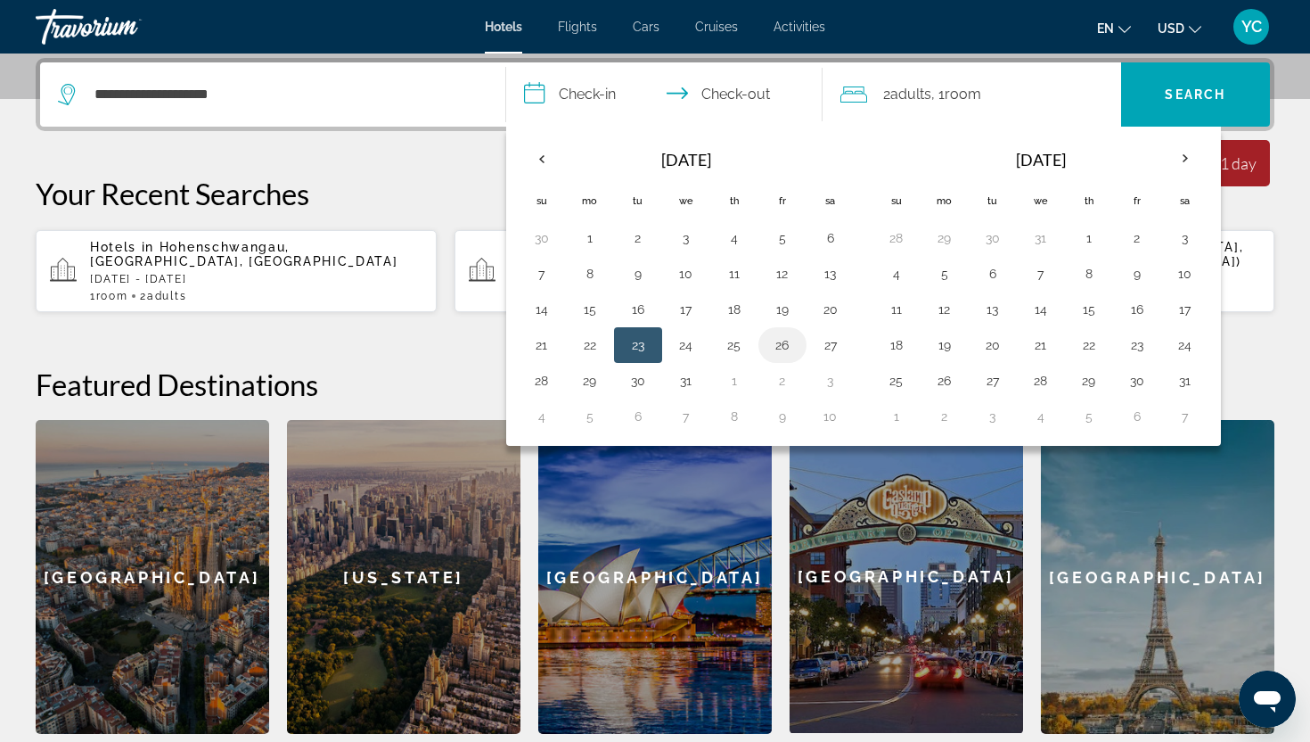
click at [785, 353] on button "26" at bounding box center [782, 345] width 29 height 25
click at [981, 95] on span "Room" at bounding box center [963, 94] width 37 height 17
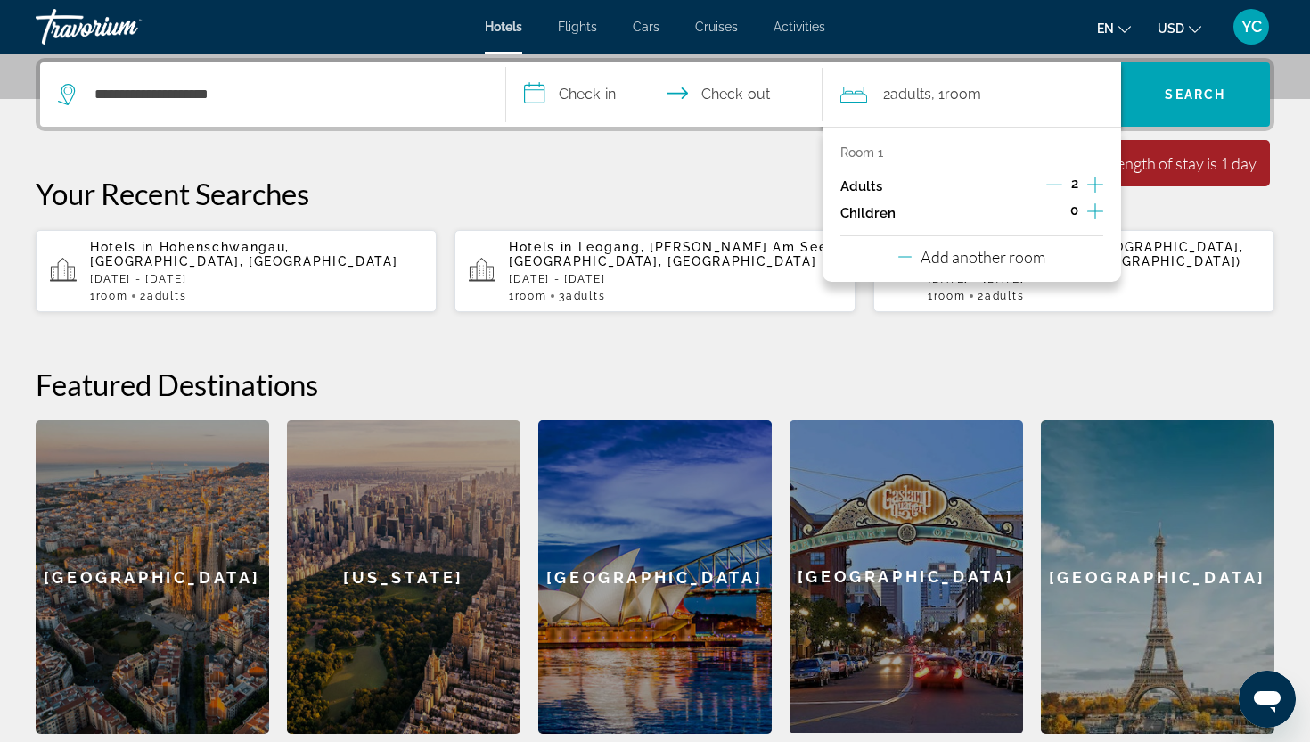
click at [1093, 183] on icon "Increment adults" at bounding box center [1096, 184] width 16 height 21
click at [1152, 110] on span "Search" at bounding box center [1196, 94] width 150 height 43
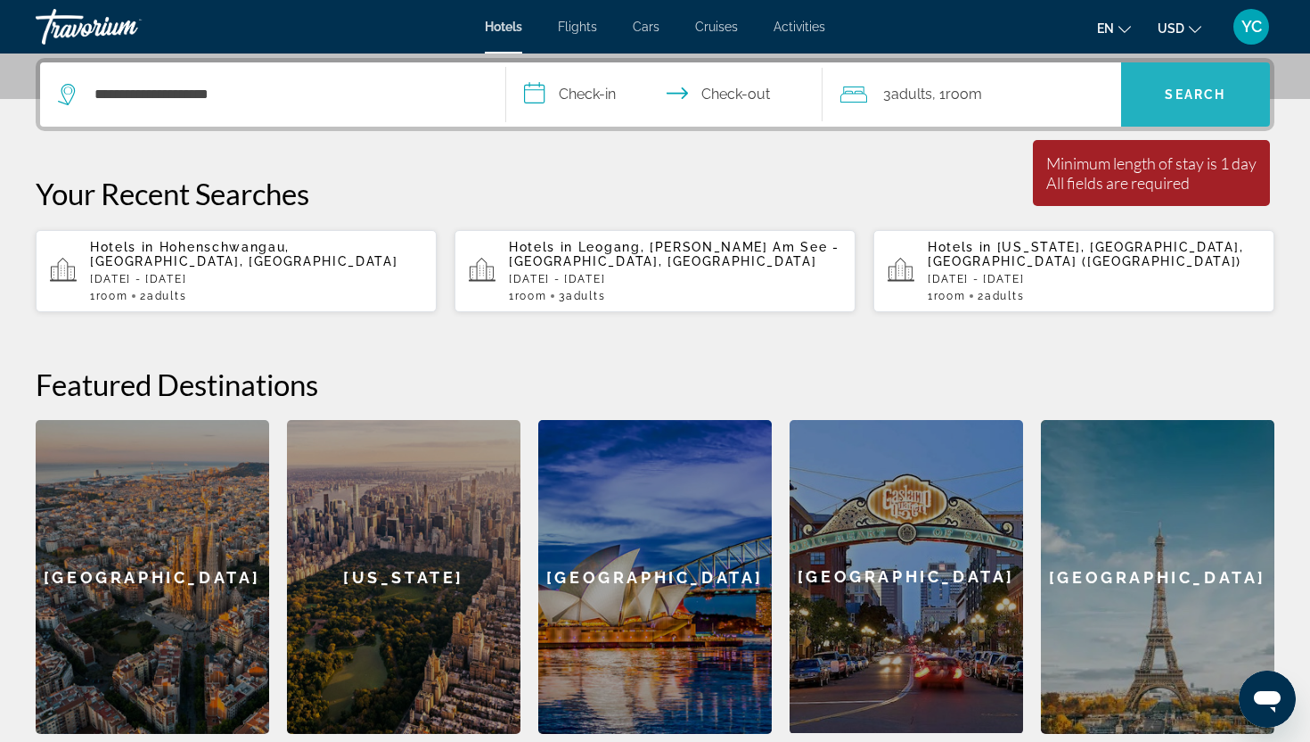
click at [1152, 110] on span "Search" at bounding box center [1196, 94] width 150 height 43
click at [608, 87] on input "**********" at bounding box center [668, 97] width 324 height 70
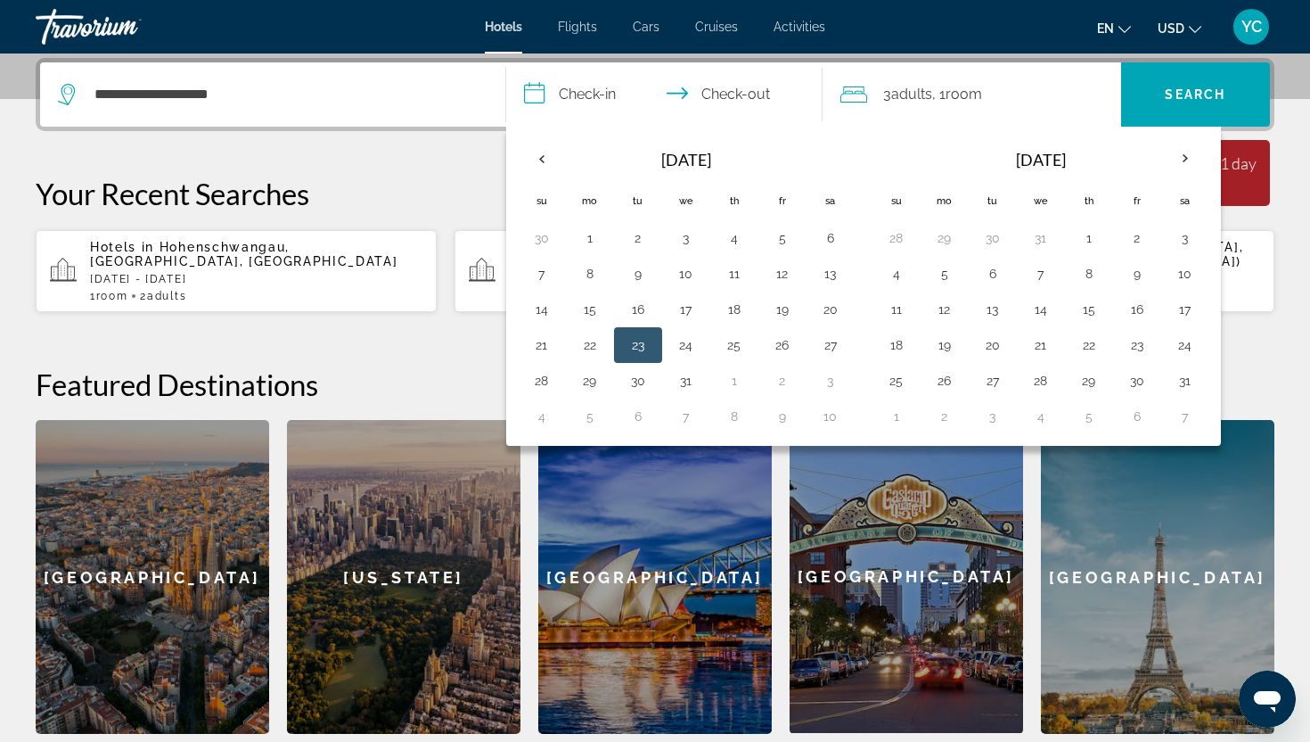
click at [628, 342] on button "23" at bounding box center [638, 345] width 29 height 25
click at [731, 94] on input "**********" at bounding box center [668, 97] width 324 height 70
click at [791, 345] on button "26" at bounding box center [782, 345] width 29 height 25
type input "**********"
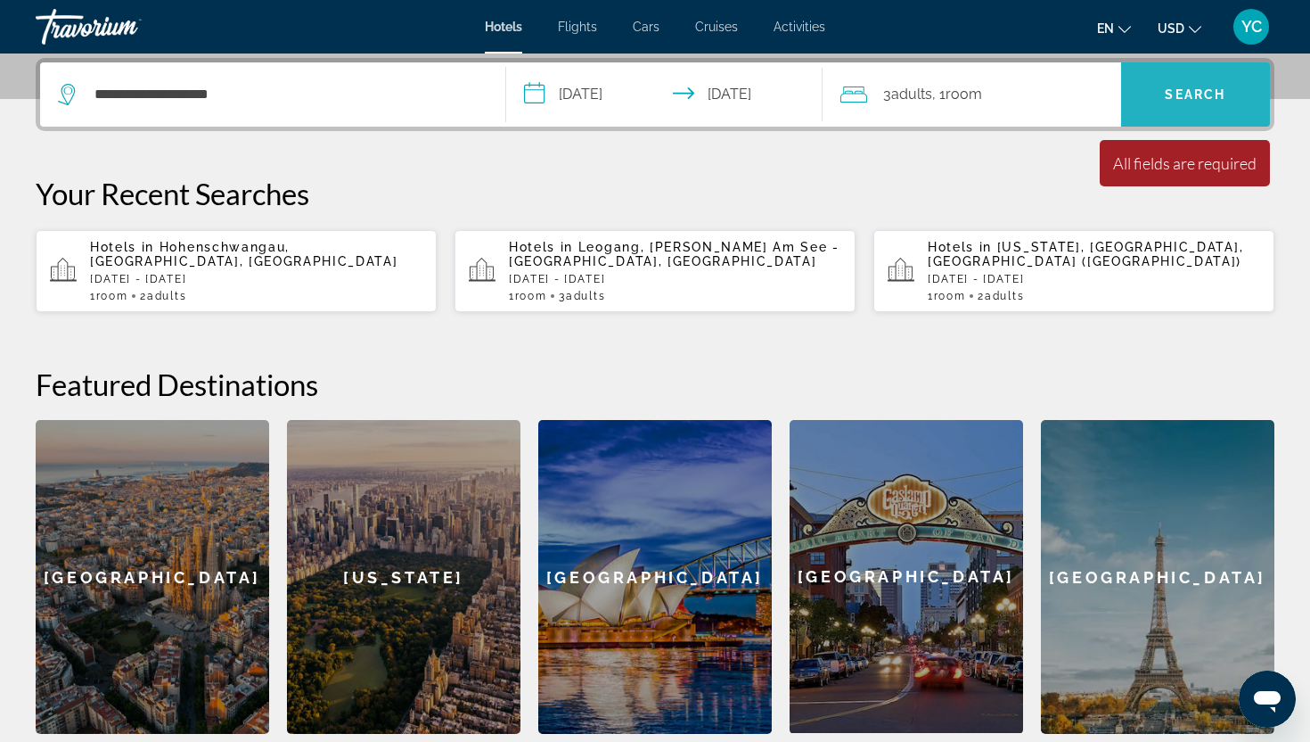
click at [1193, 110] on span "Search" at bounding box center [1196, 94] width 150 height 43
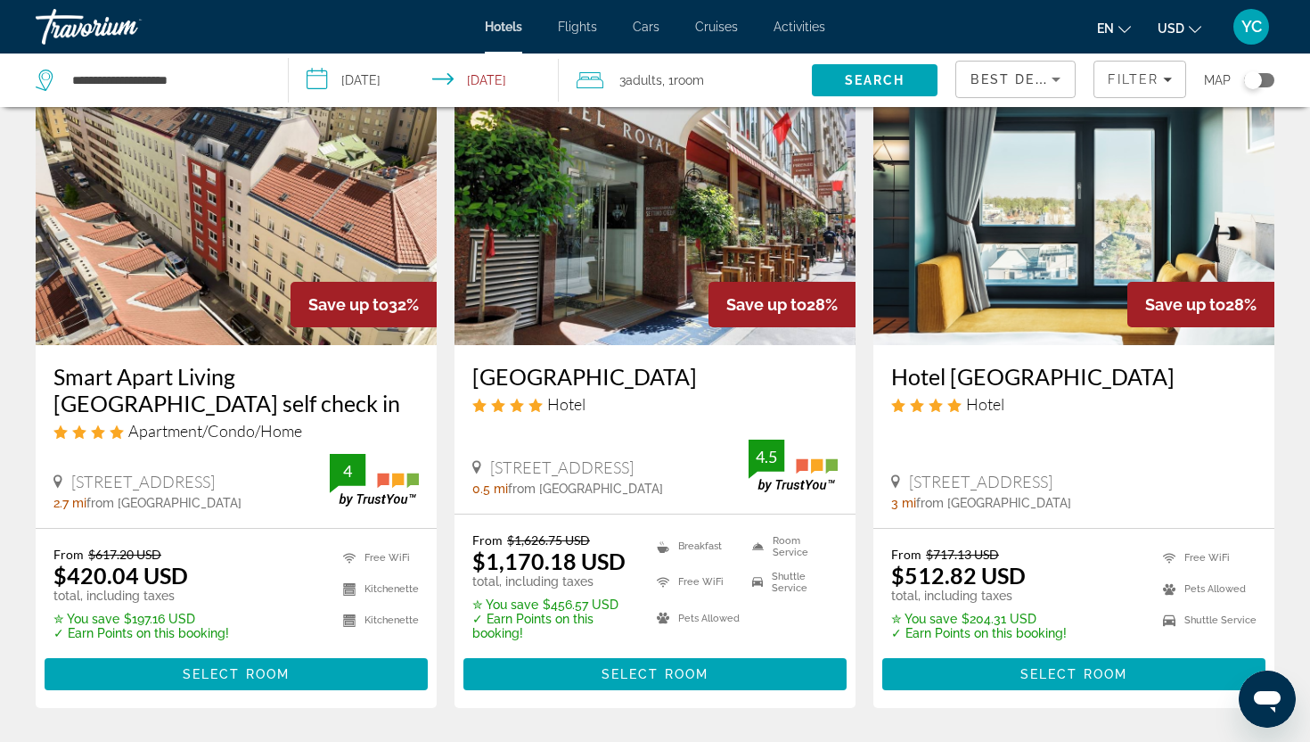
scroll to position [822, 0]
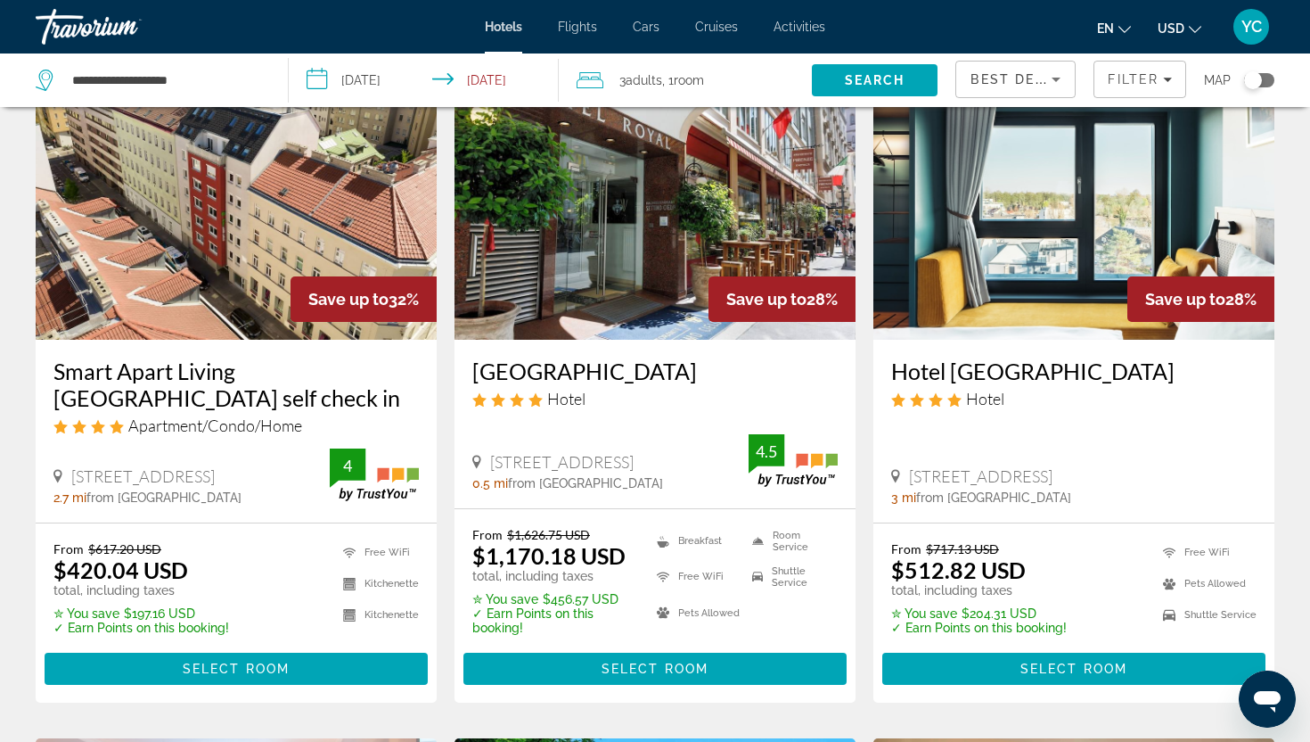
click at [246, 267] on img "Main content" at bounding box center [236, 196] width 401 height 285
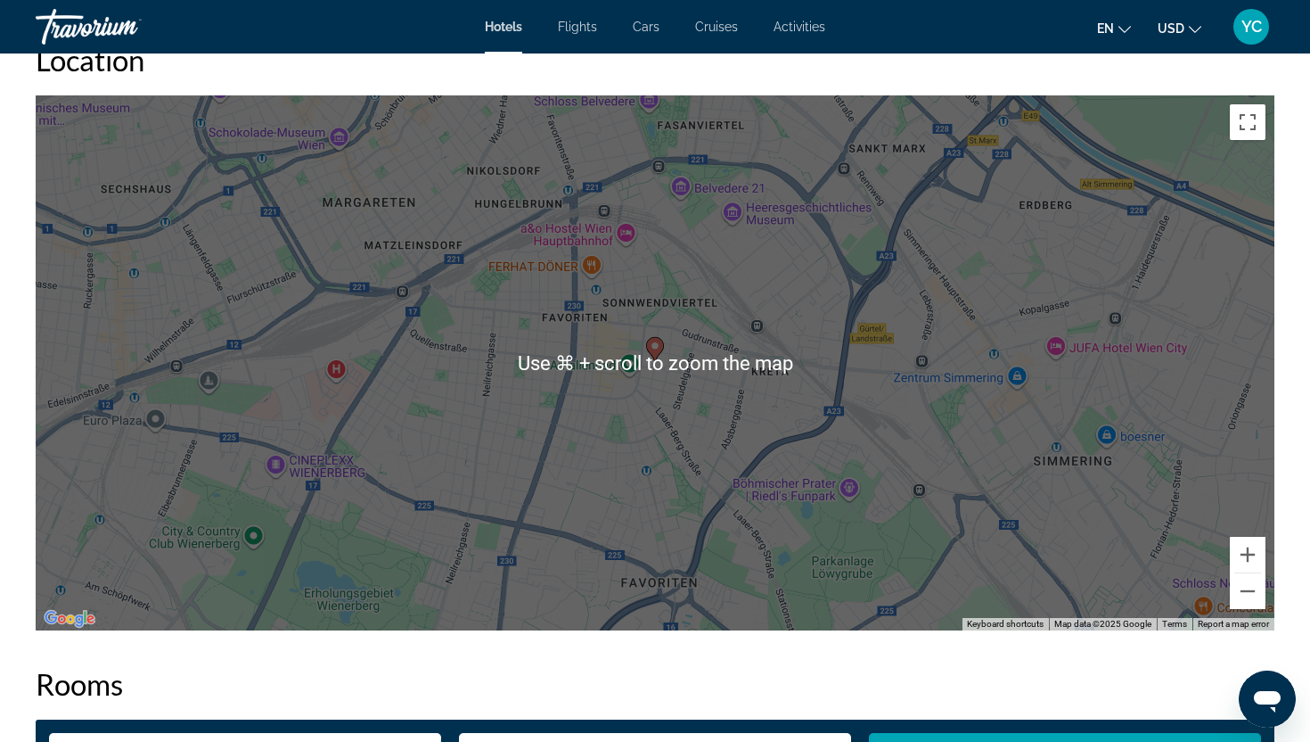
scroll to position [1647, 0]
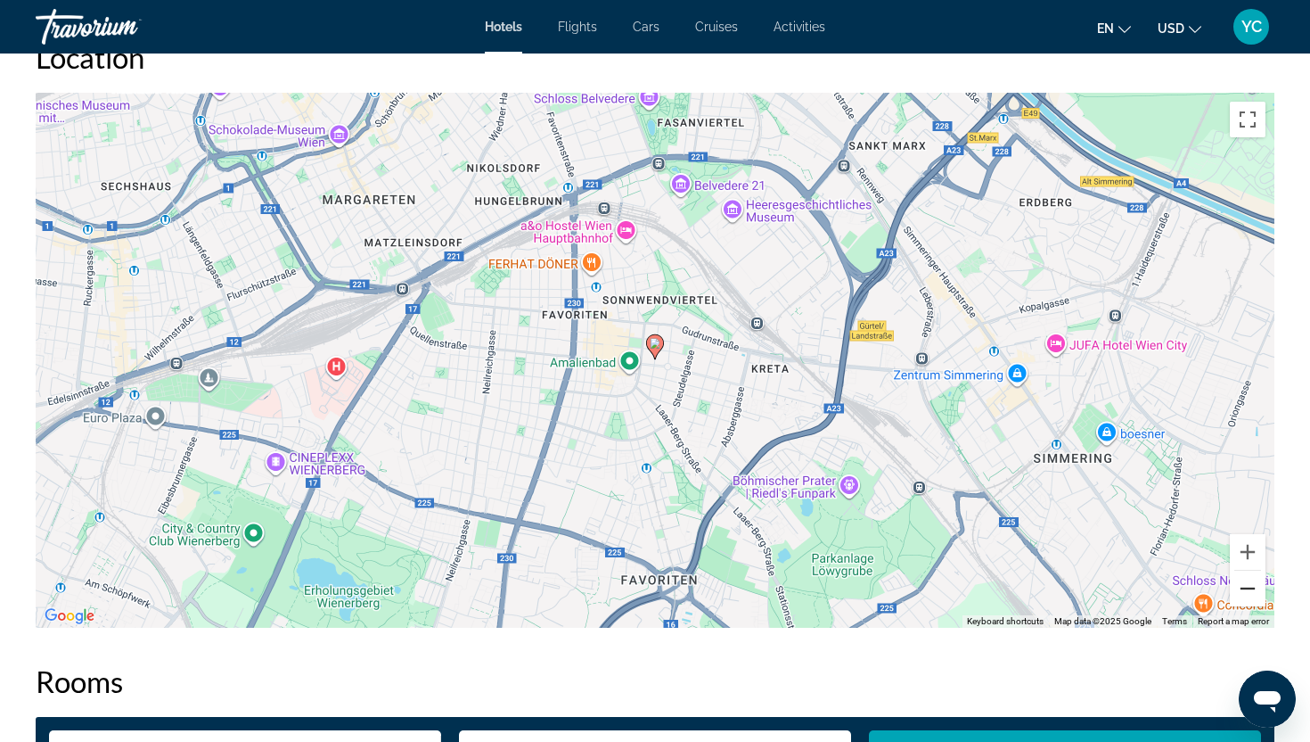
click at [1245, 587] on button "Zoom out" at bounding box center [1248, 589] width 36 height 36
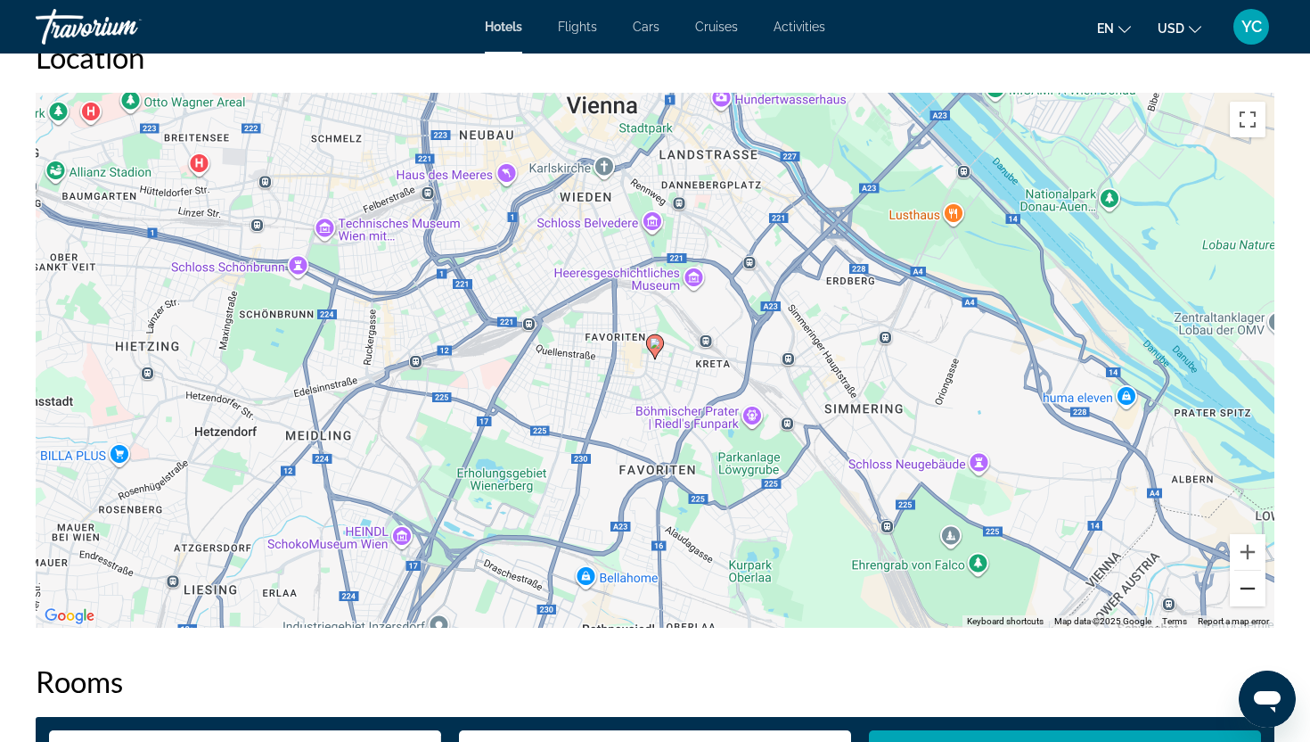
click at [1245, 587] on button "Zoom out" at bounding box center [1248, 589] width 36 height 36
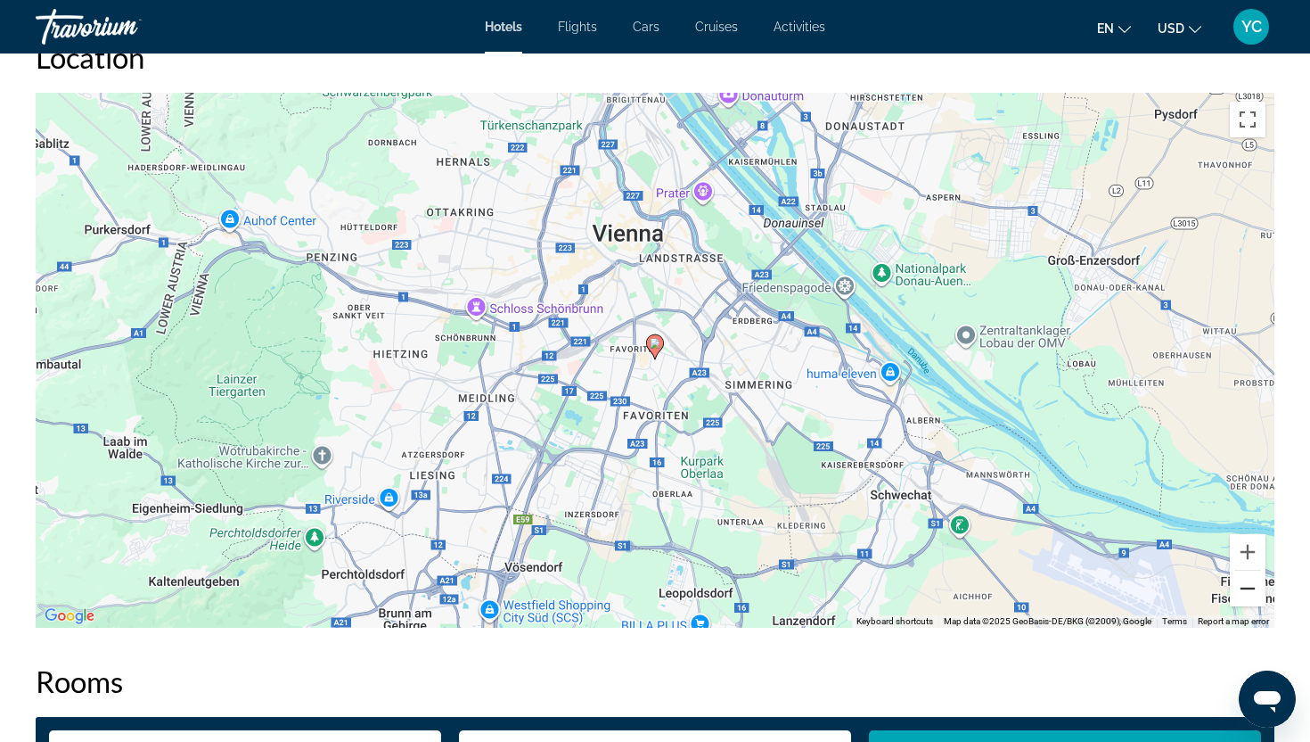
click at [1245, 587] on button "Zoom out" at bounding box center [1248, 589] width 36 height 36
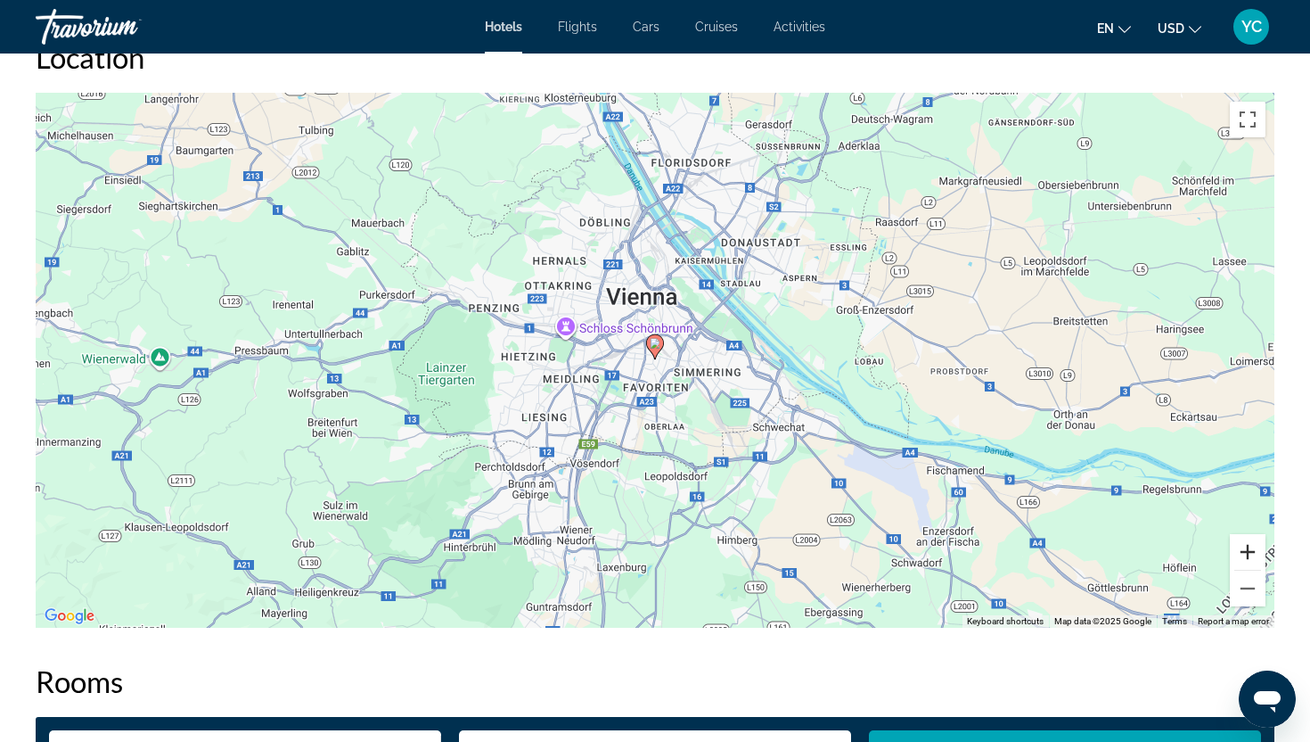
click at [1249, 549] on button "Zoom in" at bounding box center [1248, 552] width 36 height 36
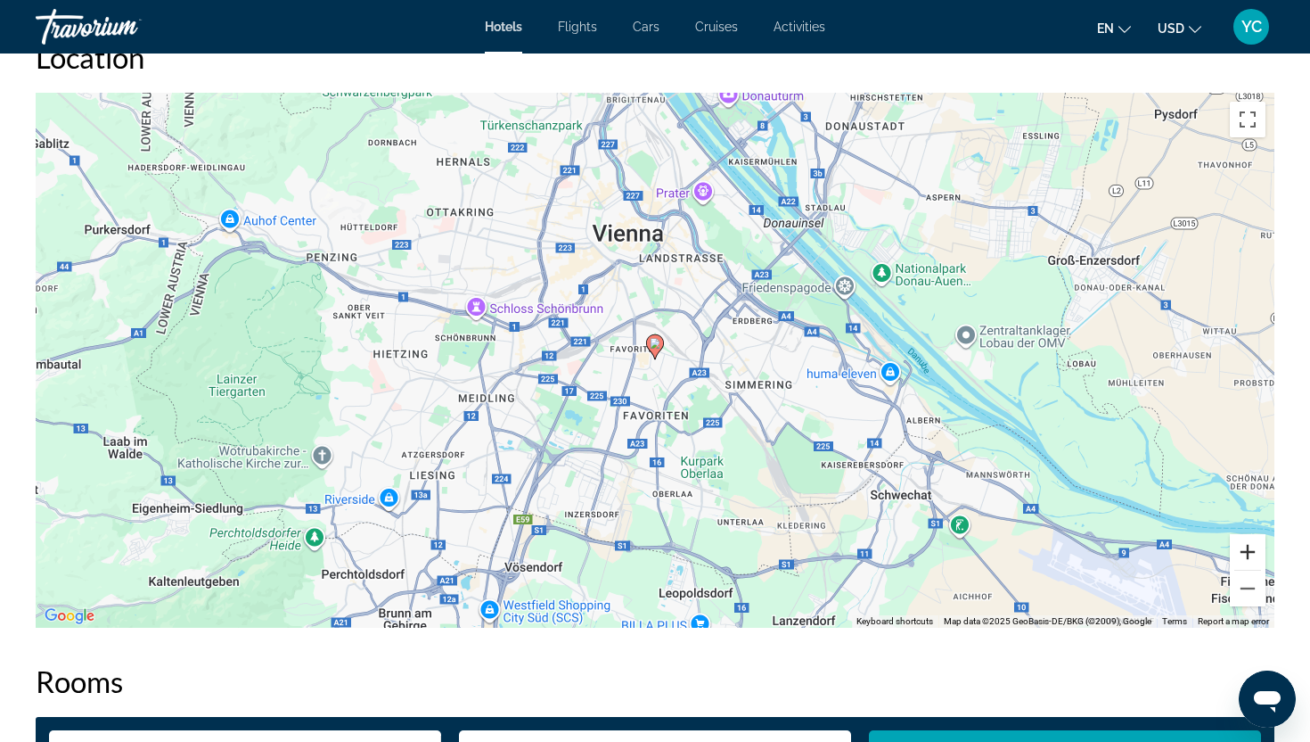
click at [1249, 549] on button "Zoom in" at bounding box center [1248, 552] width 36 height 36
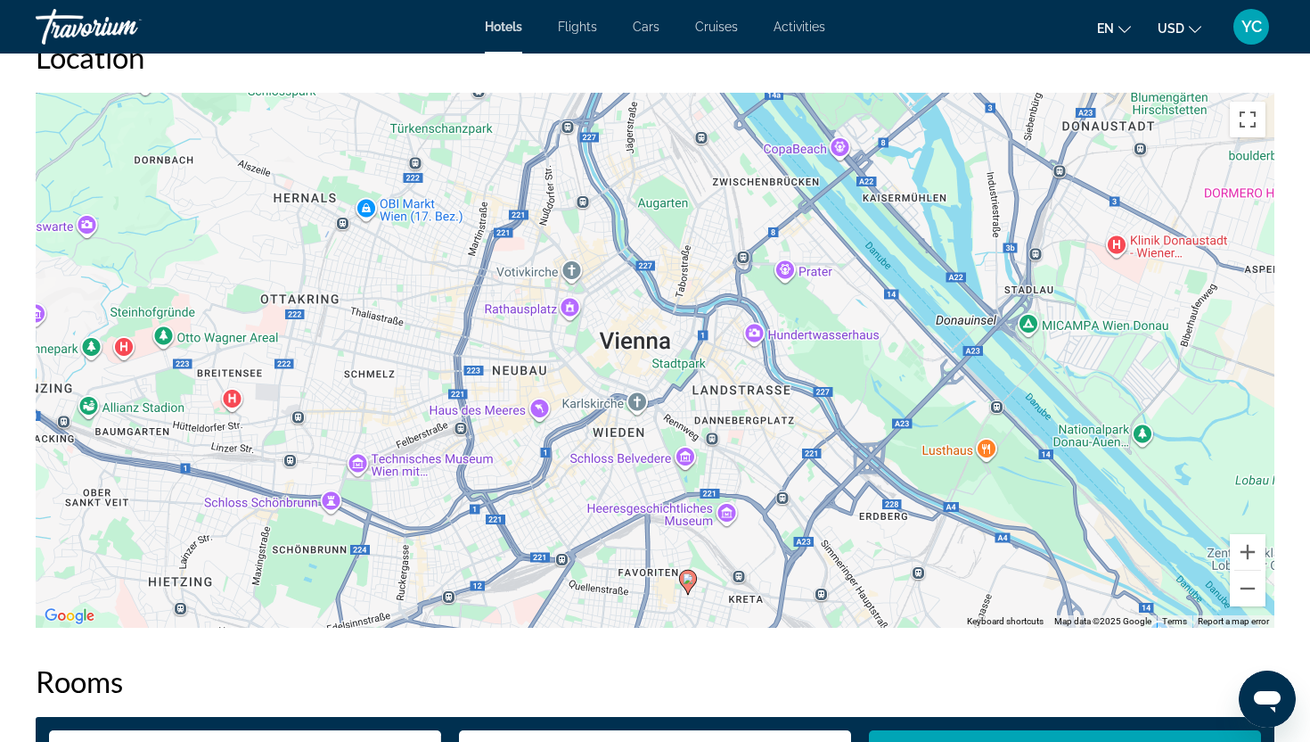
drag, startPoint x: 1015, startPoint y: 292, endPoint x: 1046, endPoint y: 529, distance: 238.2
click at [1047, 530] on div "To activate drag with keyboard, press Alt + Enter. Once in keyboard drag state,…" at bounding box center [655, 360] width 1239 height 535
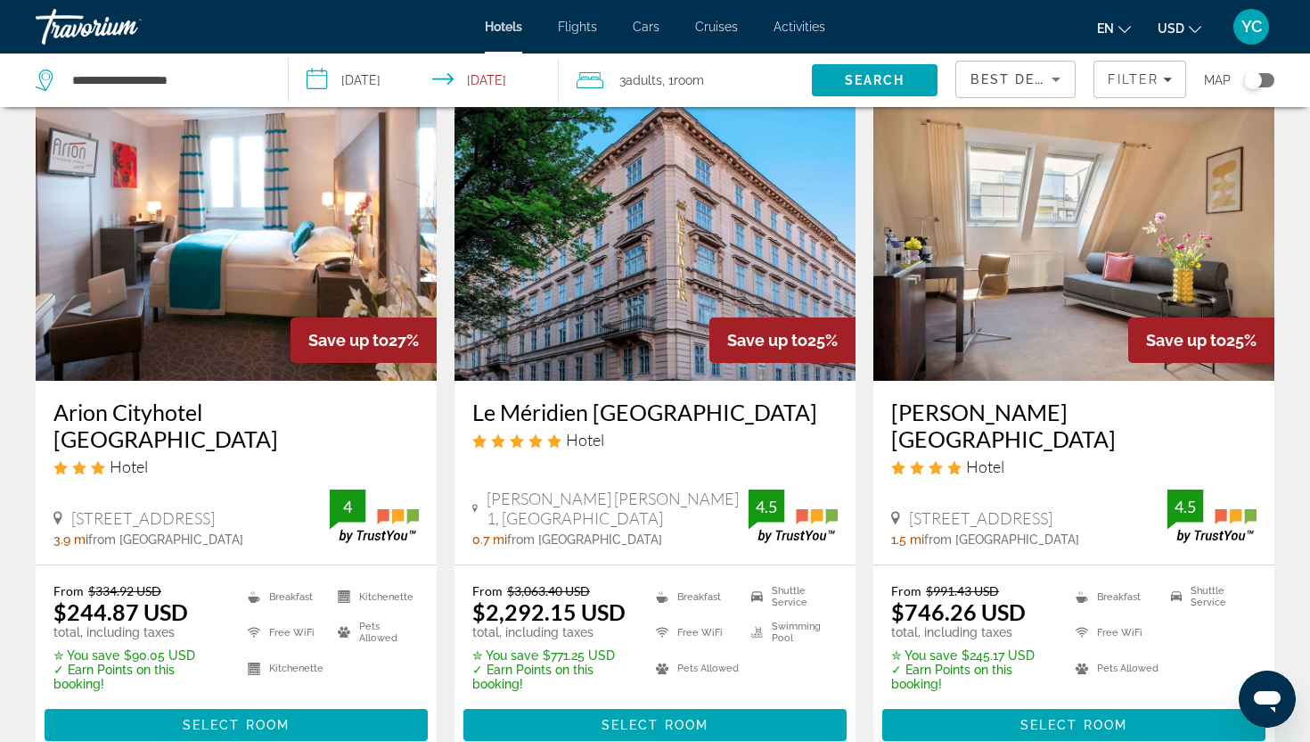
scroll to position [1477, 0]
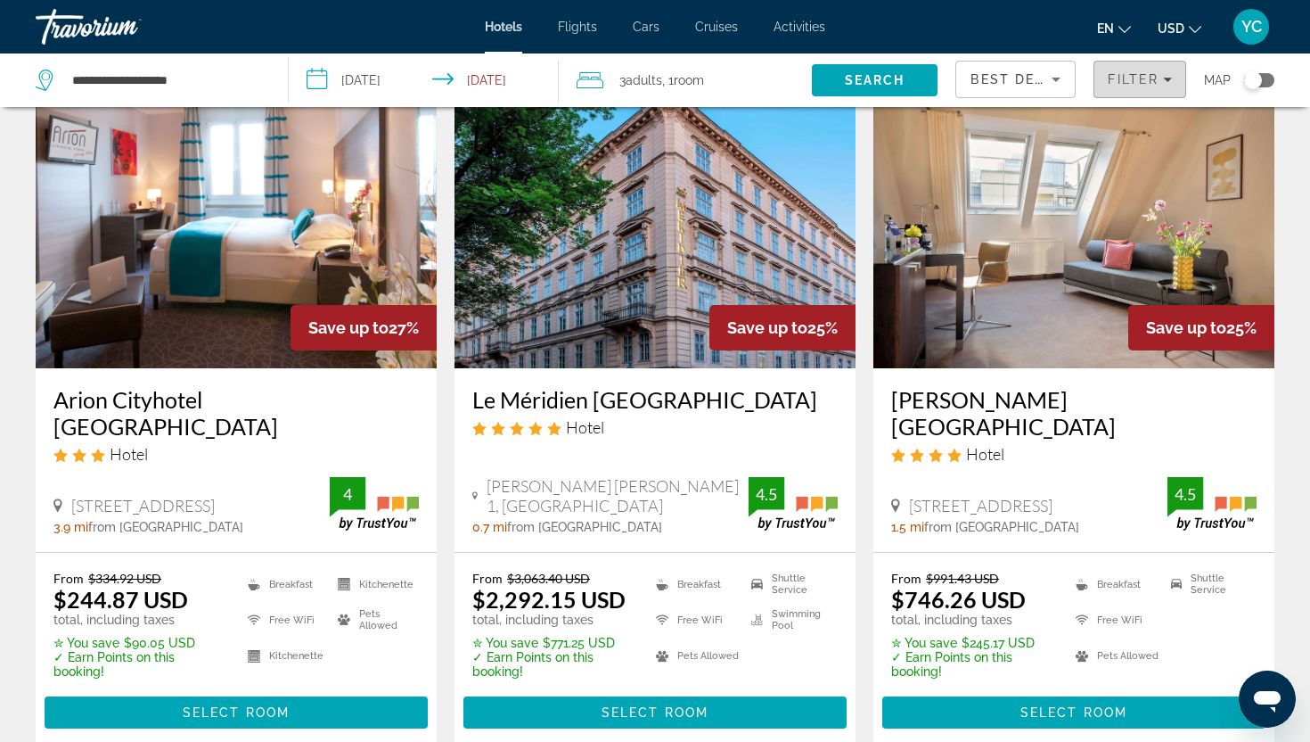
click at [1112, 94] on span "Filters" at bounding box center [1140, 79] width 91 height 43
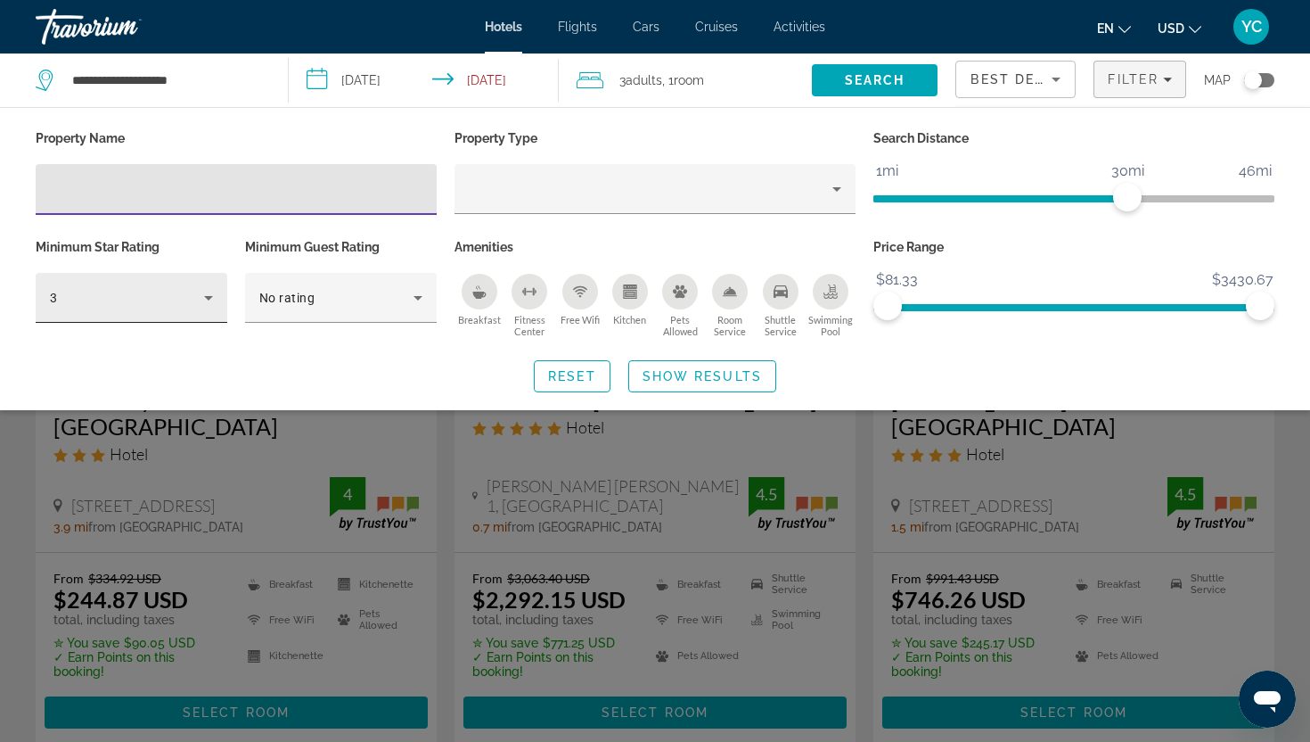
click at [151, 295] on div "3" at bounding box center [127, 297] width 154 height 21
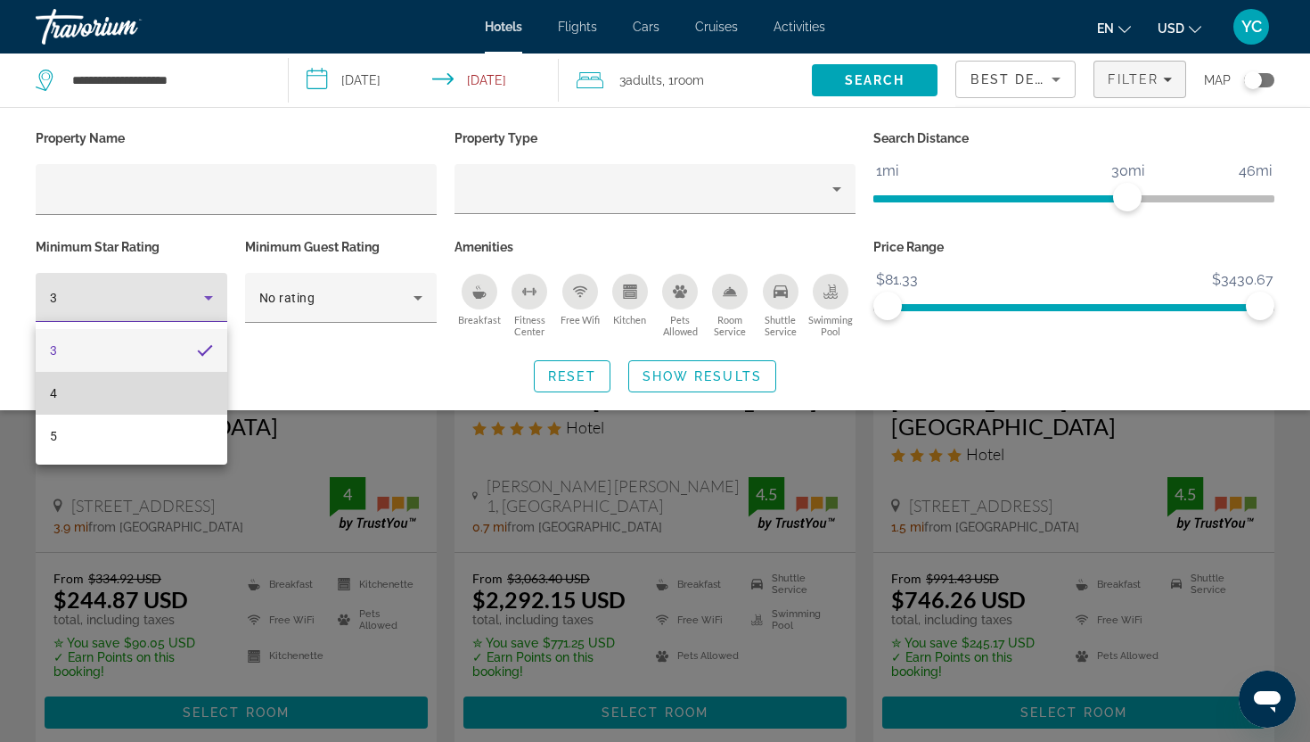
click at [152, 390] on mat-option "4" at bounding box center [132, 393] width 192 height 43
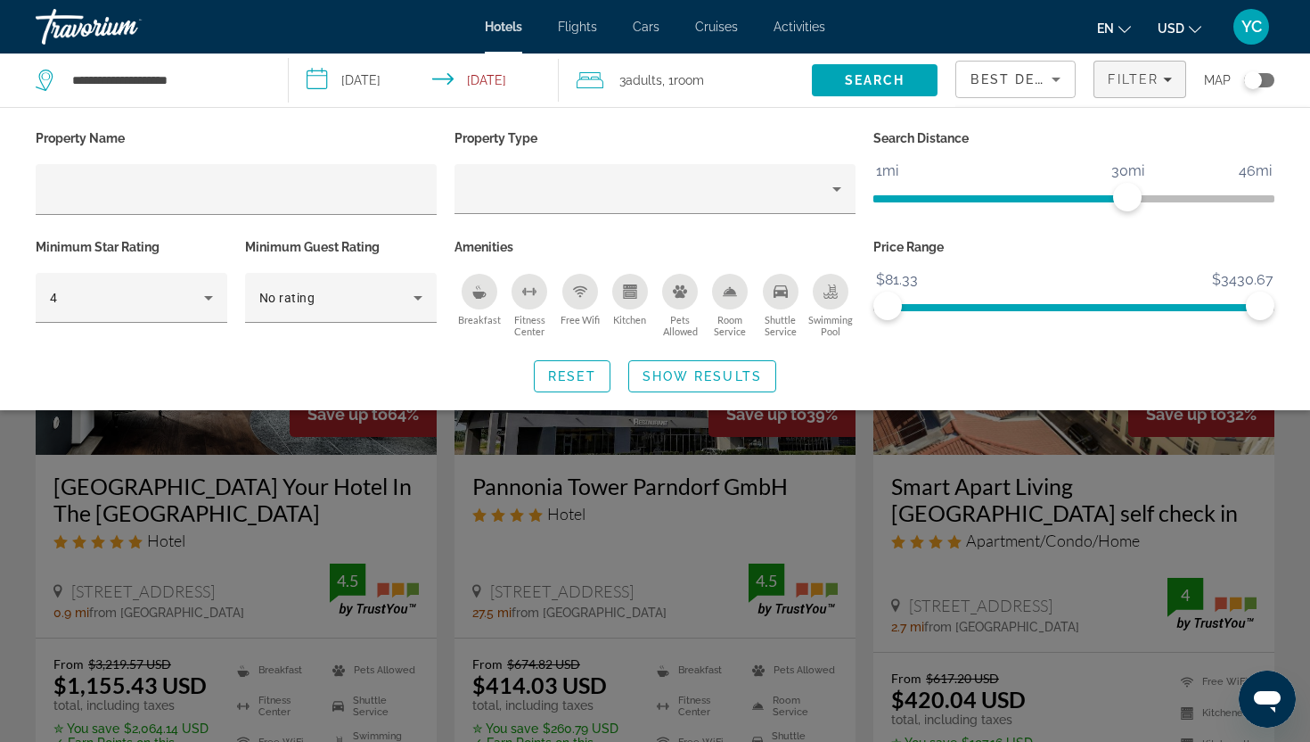
click at [533, 371] on div "Reset Show Results" at bounding box center [655, 376] width 1239 height 32
click at [681, 365] on span "Search widget" at bounding box center [702, 376] width 146 height 43
